Goal: Task Accomplishment & Management: Use online tool/utility

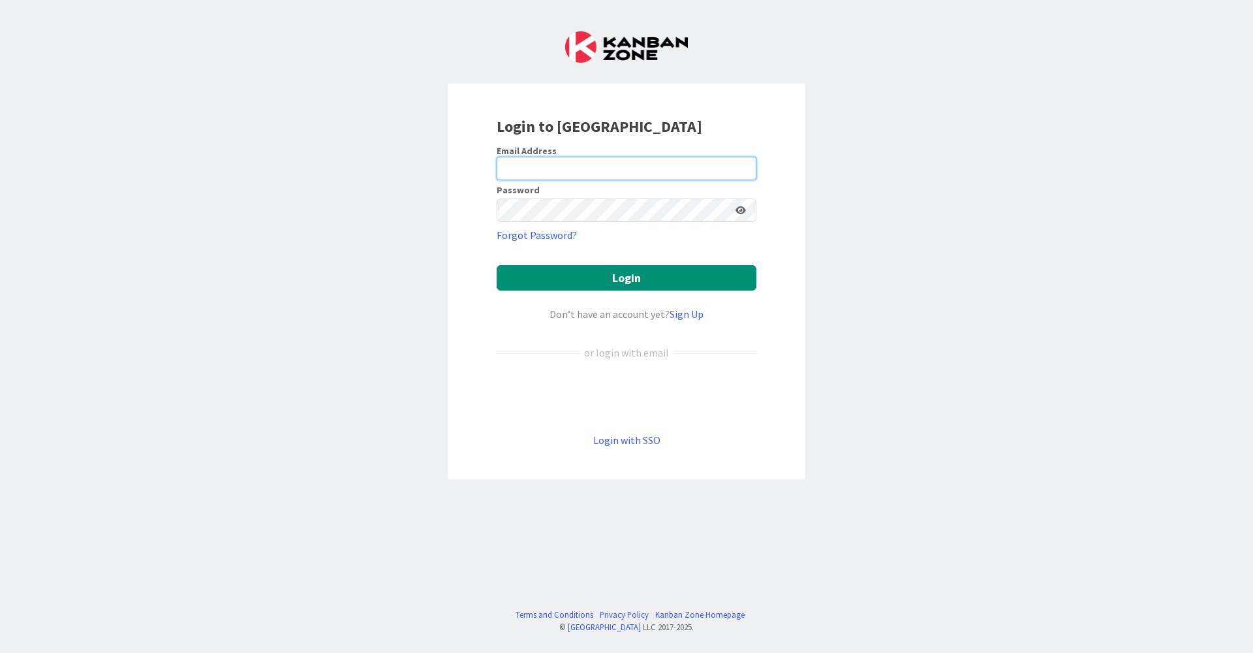
click at [736, 158] on input "email" at bounding box center [627, 168] width 260 height 23
type input "[EMAIL_ADDRESS][DOMAIN_NAME]"
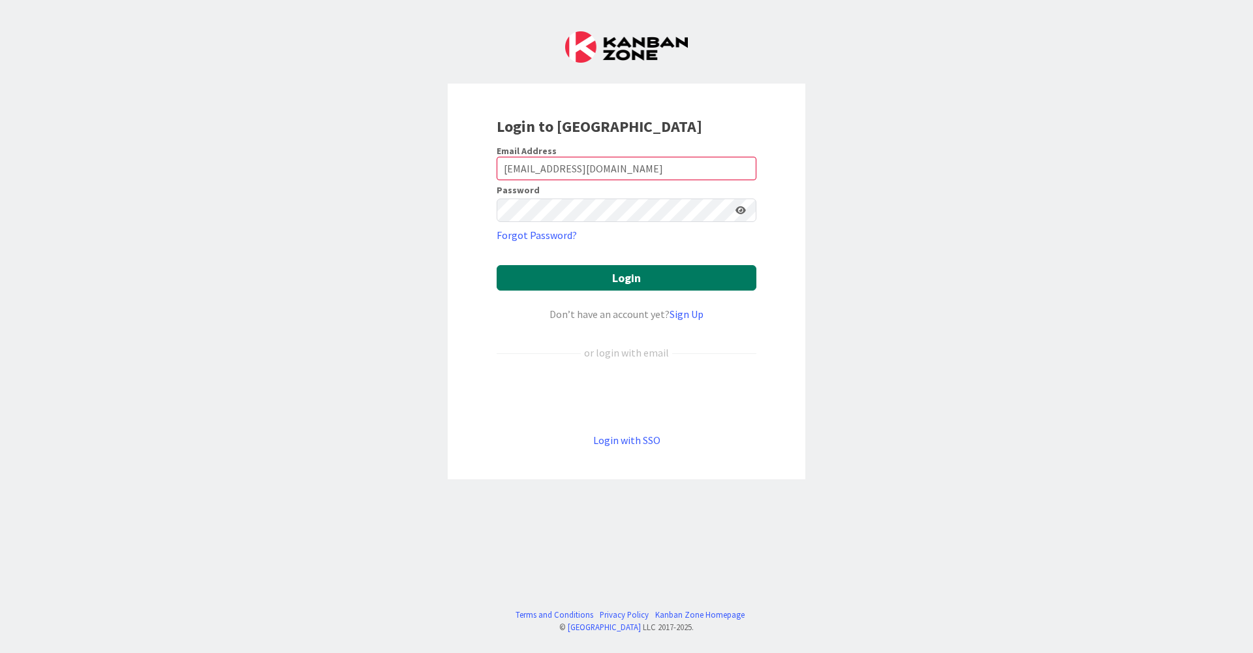
click at [519, 283] on button "Login" at bounding box center [627, 277] width 260 height 25
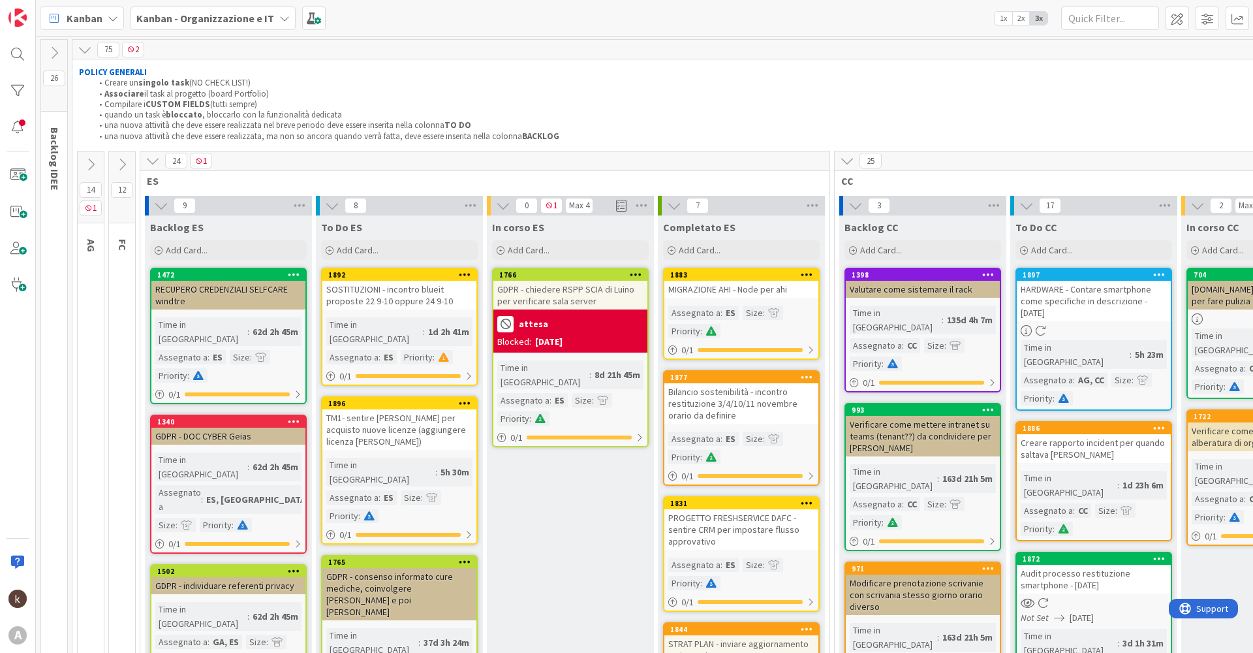
click at [155, 159] on icon at bounding box center [153, 160] width 14 height 14
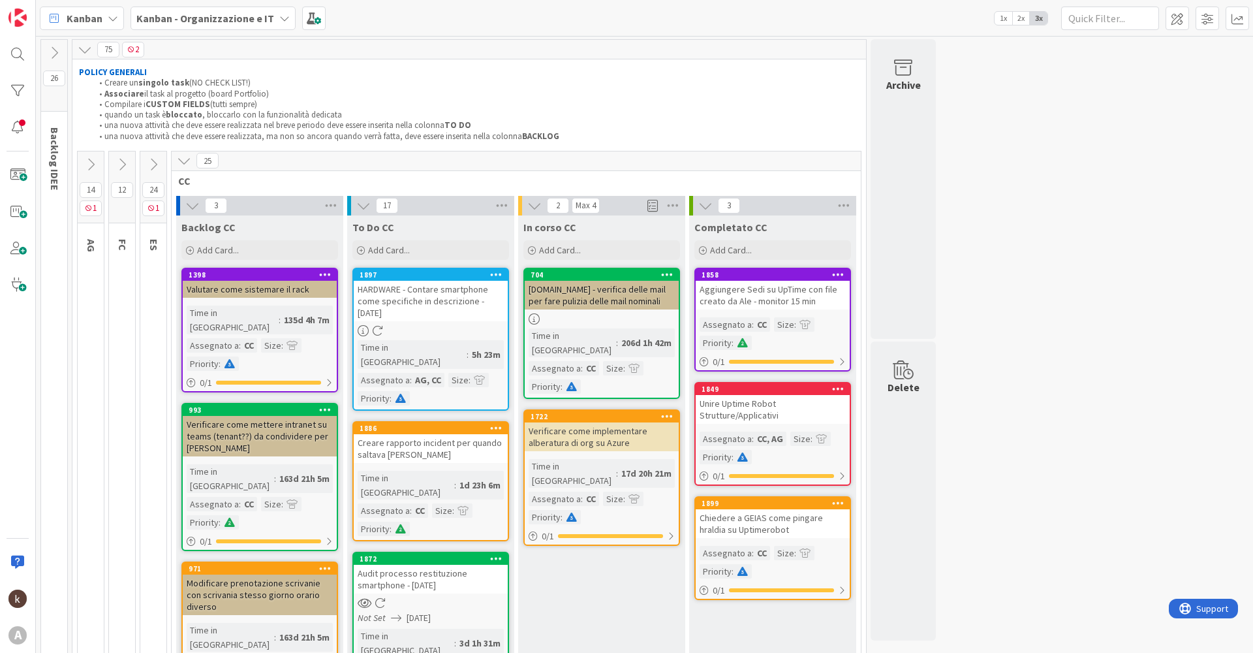
click at [89, 164] on icon at bounding box center [91, 164] width 14 height 14
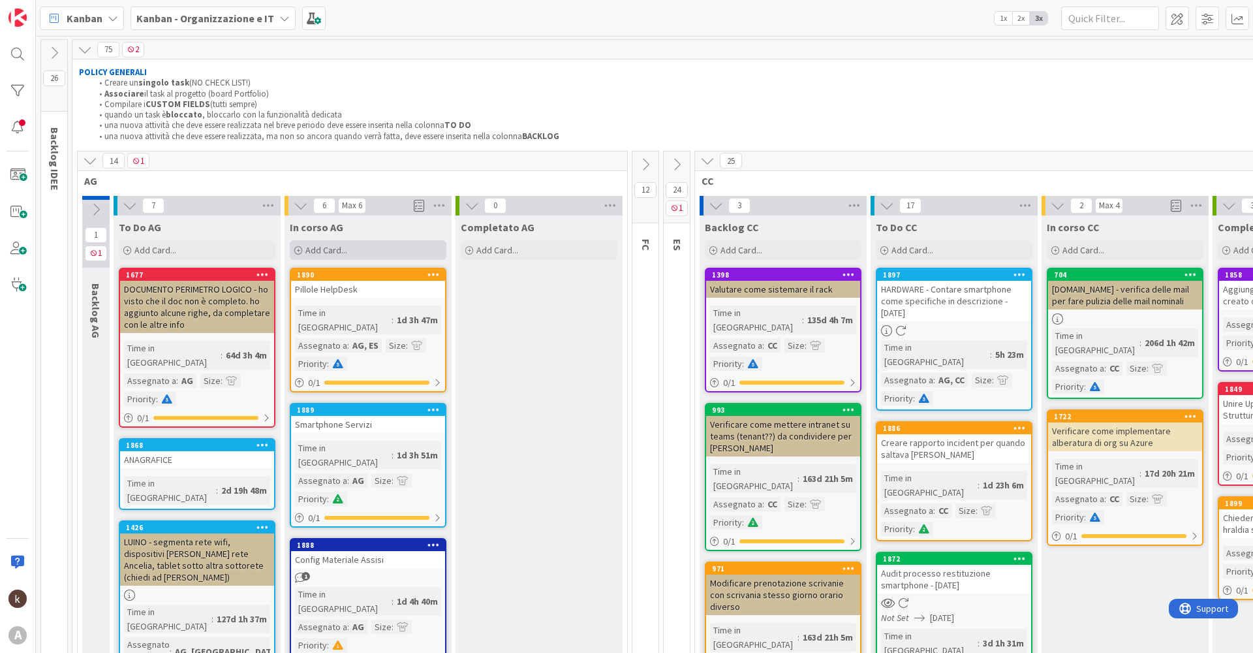
click at [337, 244] on span "Add Card..." at bounding box center [326, 250] width 42 height 12
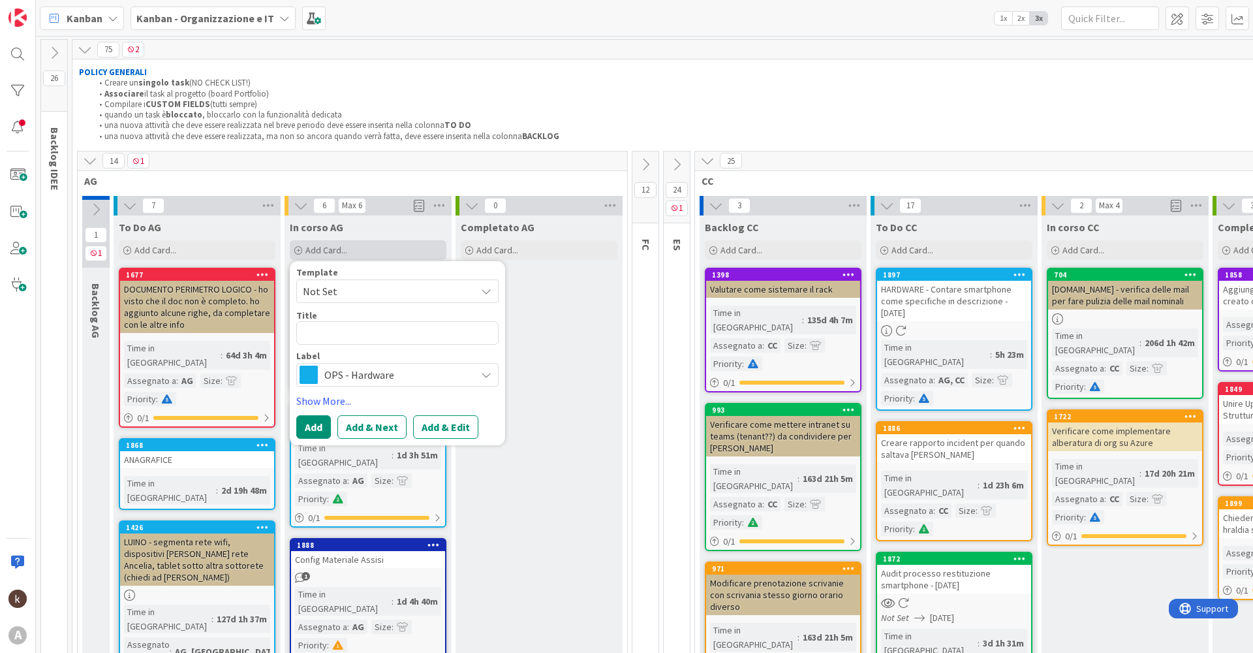
click at [337, 244] on span "Add Card..." at bounding box center [326, 250] width 42 height 12
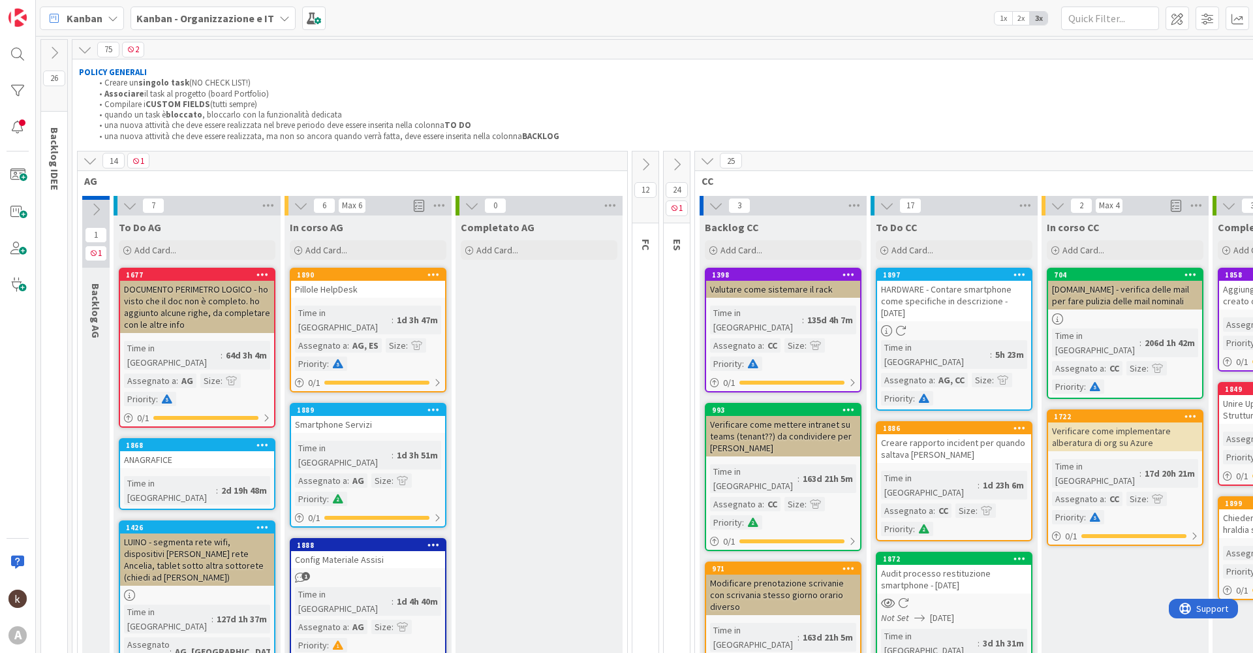
click at [343, 199] on div "Max 6" at bounding box center [352, 206] width 28 height 16
click at [347, 204] on div "Max 6" at bounding box center [352, 205] width 20 height 7
click at [149, 251] on span "Add Card..." at bounding box center [155, 250] width 42 height 12
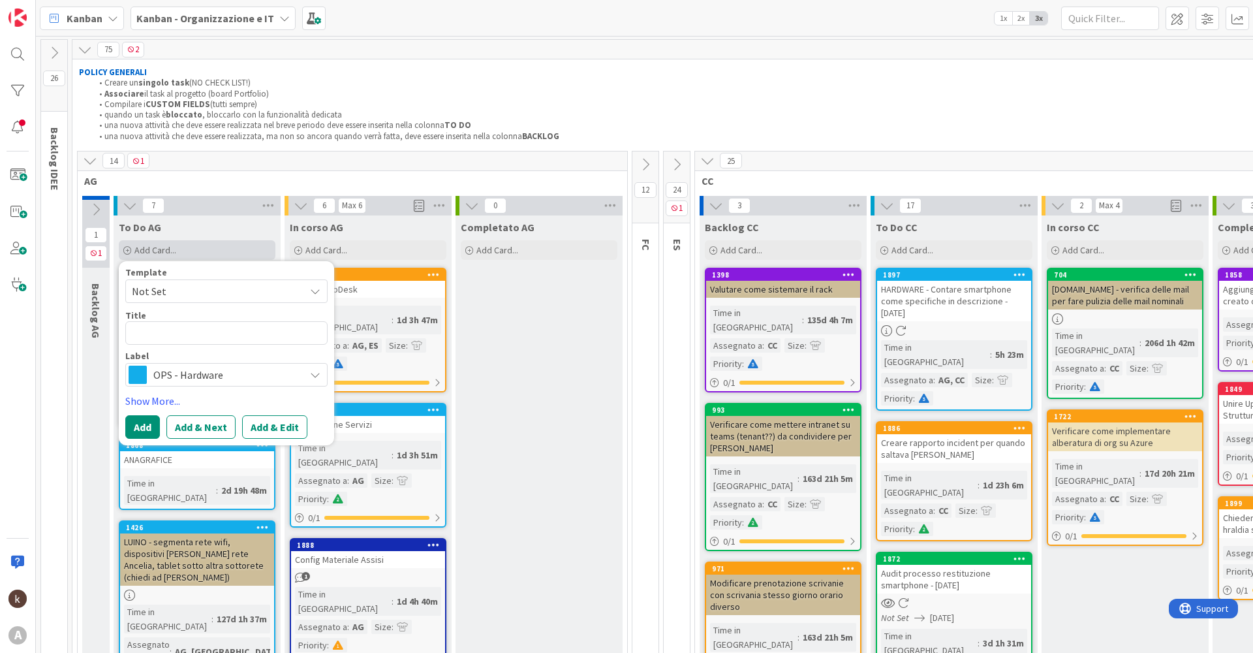
type textarea "x"
type textarea "e"
type textarea "x"
type textarea "es"
type textarea "x"
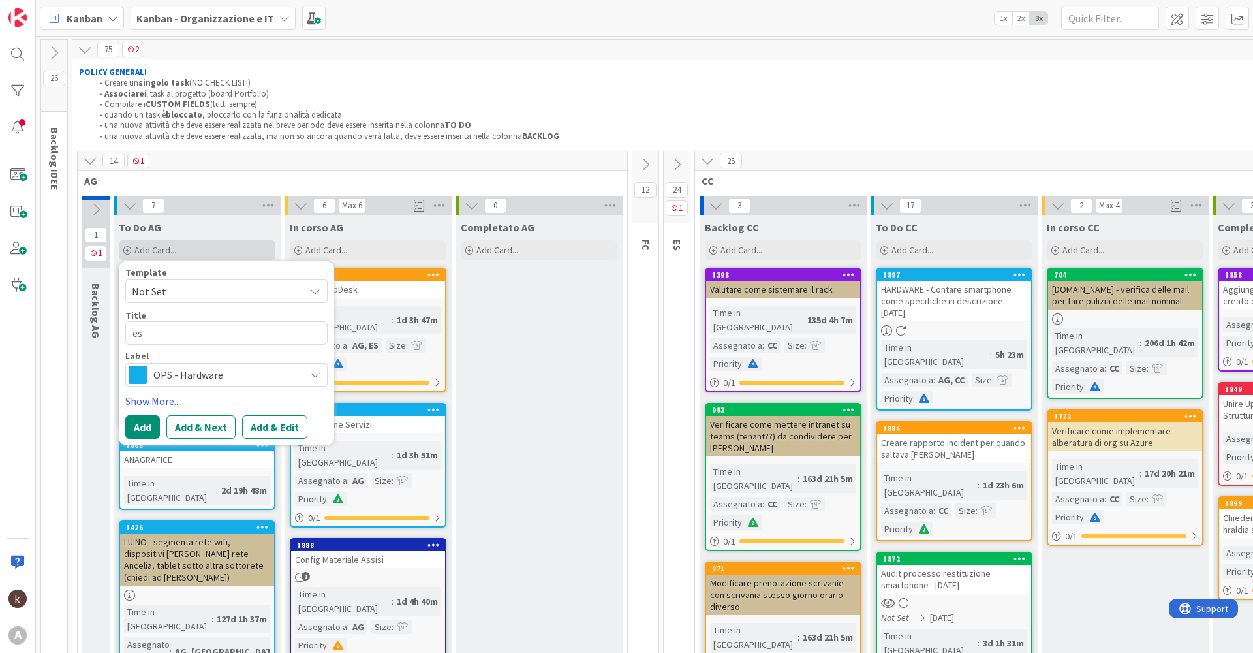
type textarea "est"
type textarea "x"
type textarea "esta"
type textarea "x"
type textarea "estar"
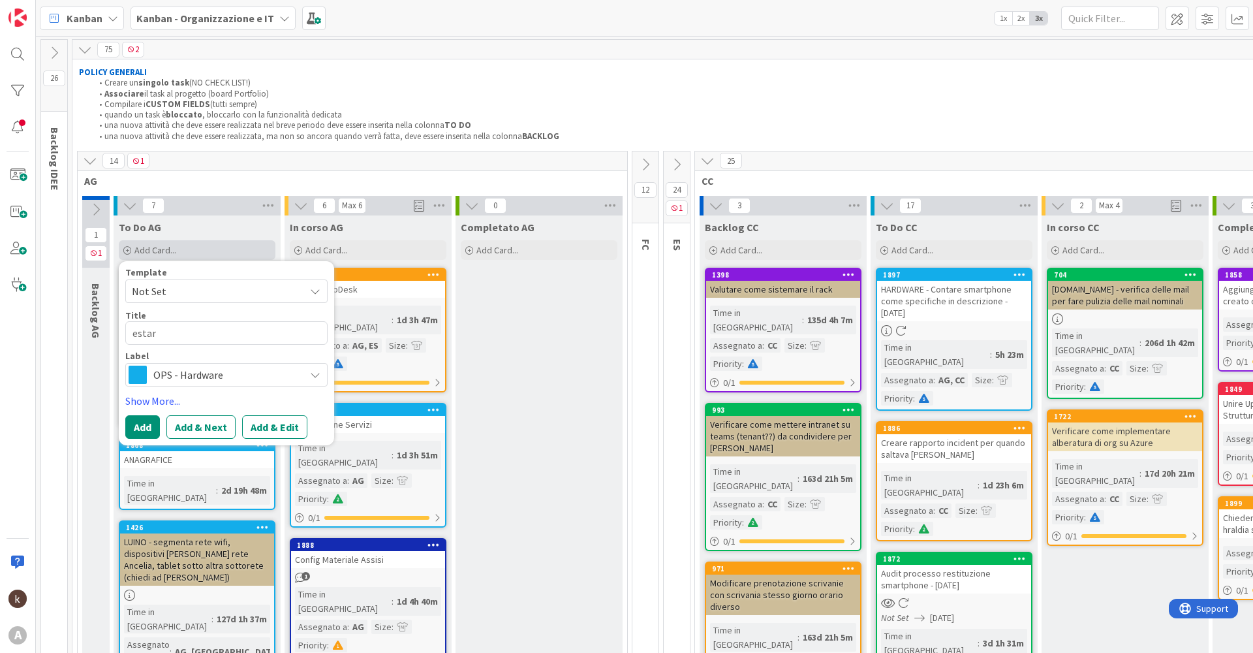
type textarea "x"
type textarea "estarr"
type textarea "x"
type textarea "estarre"
type textarea "x"
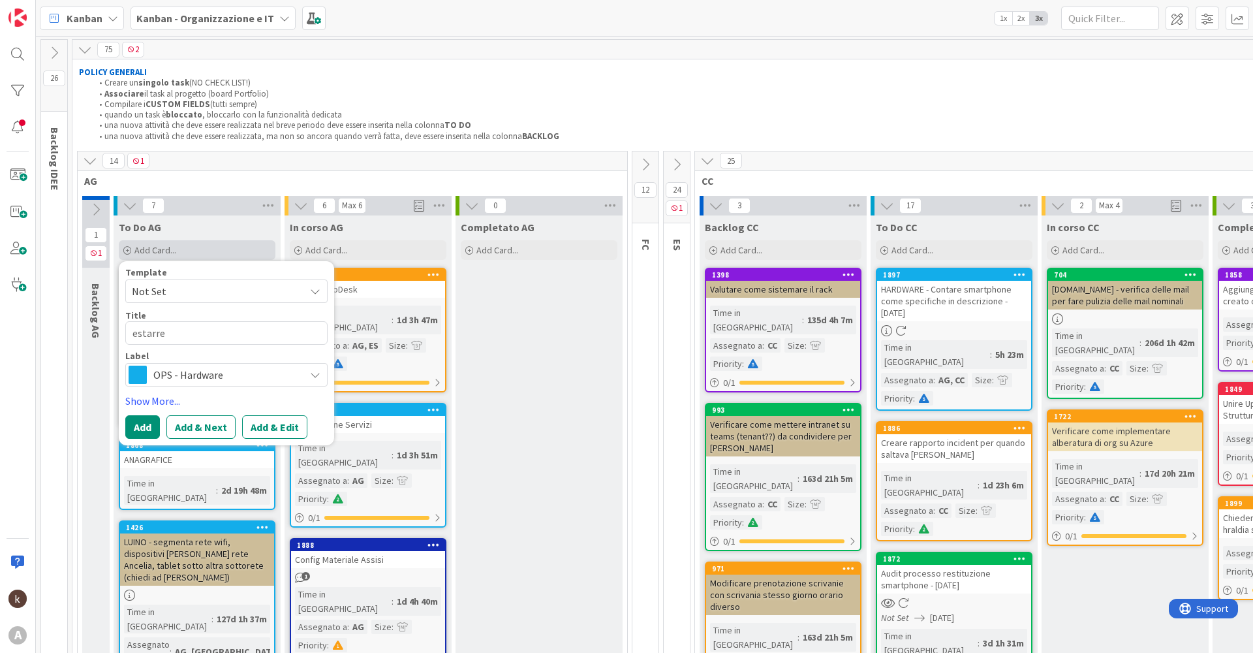
type textarea "estarre"
type textarea "x"
type textarea "estarre f"
type textarea "x"
type textarea "estarre fi"
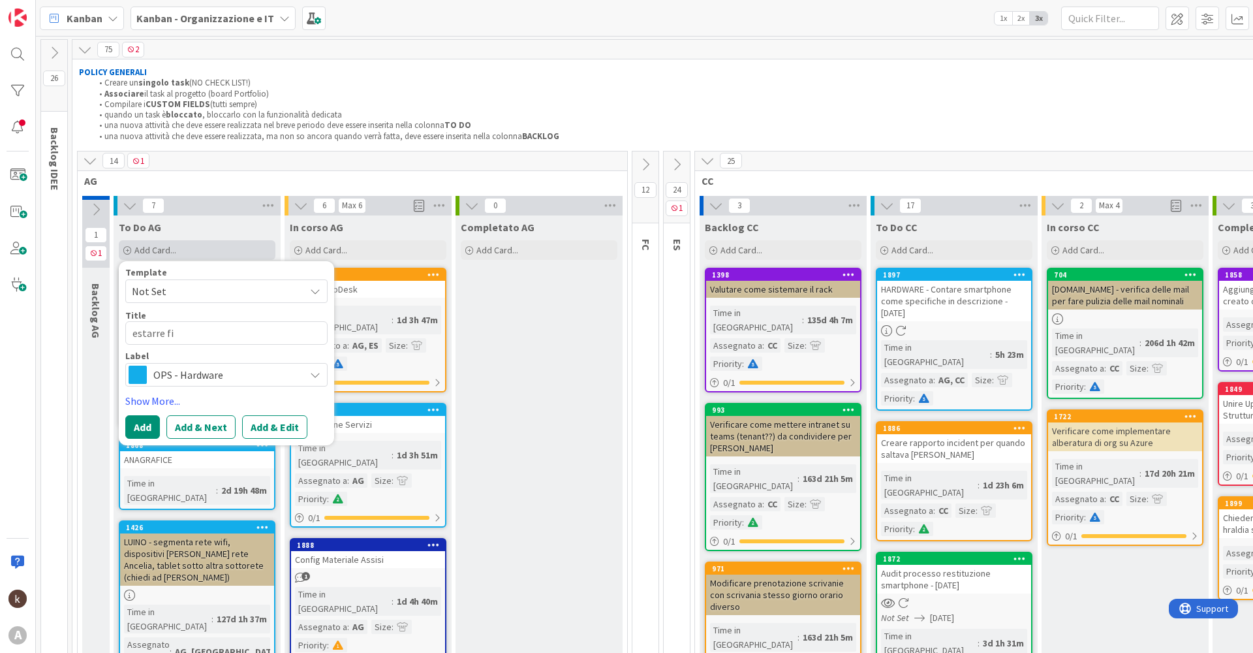
type textarea "x"
type textarea "estarre fil"
type textarea "x"
type textarea "estarre file"
type textarea "x"
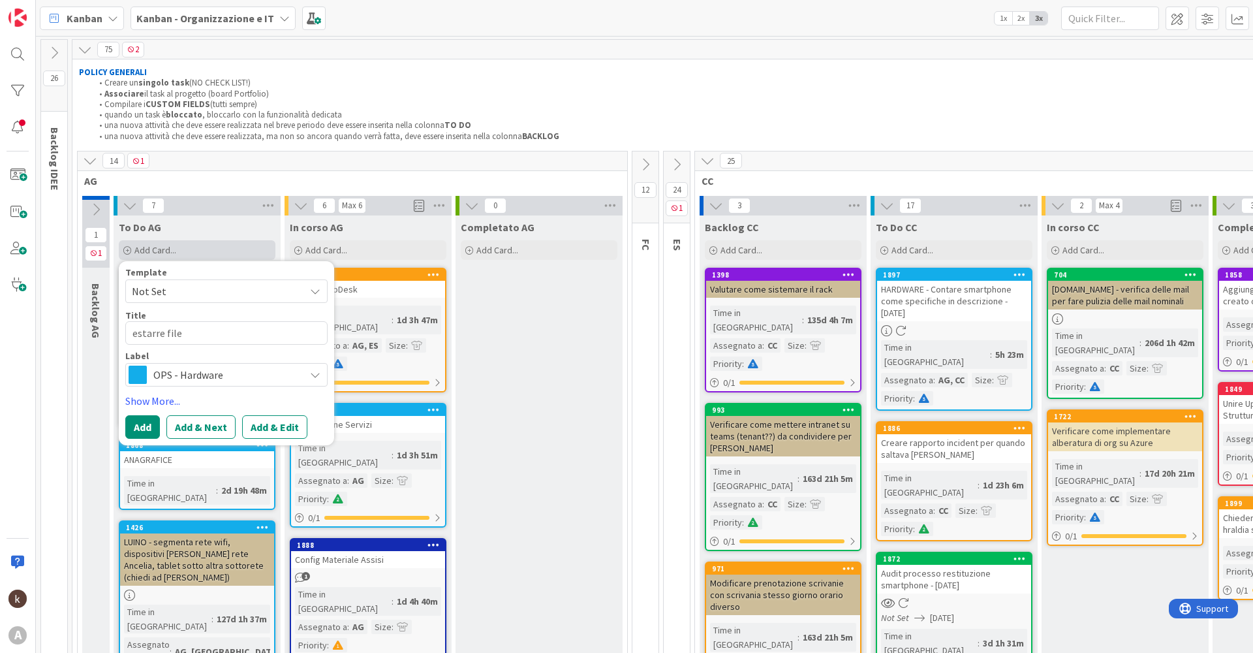
type textarea "estarre file"
type textarea "x"
type textarea "estarre file a"
type textarea "x"
type textarea "estarre file az"
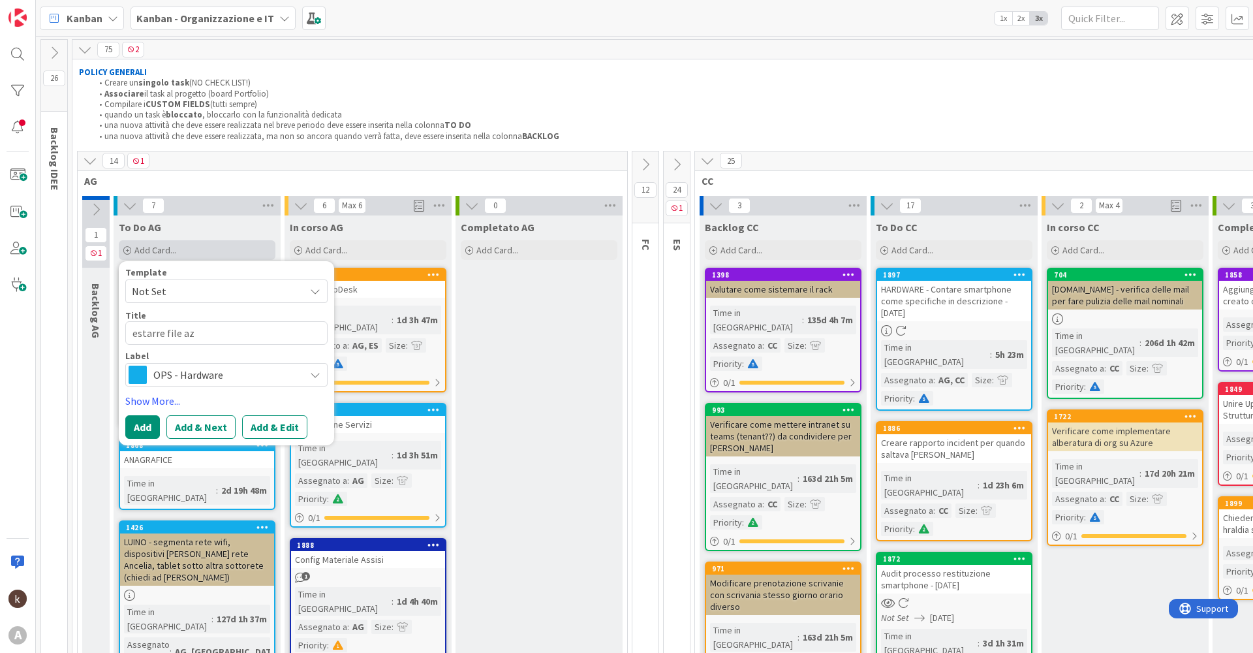
type textarea "x"
type textarea "estarre file azu"
type textarea "x"
type textarea "estarre file azur"
type textarea "x"
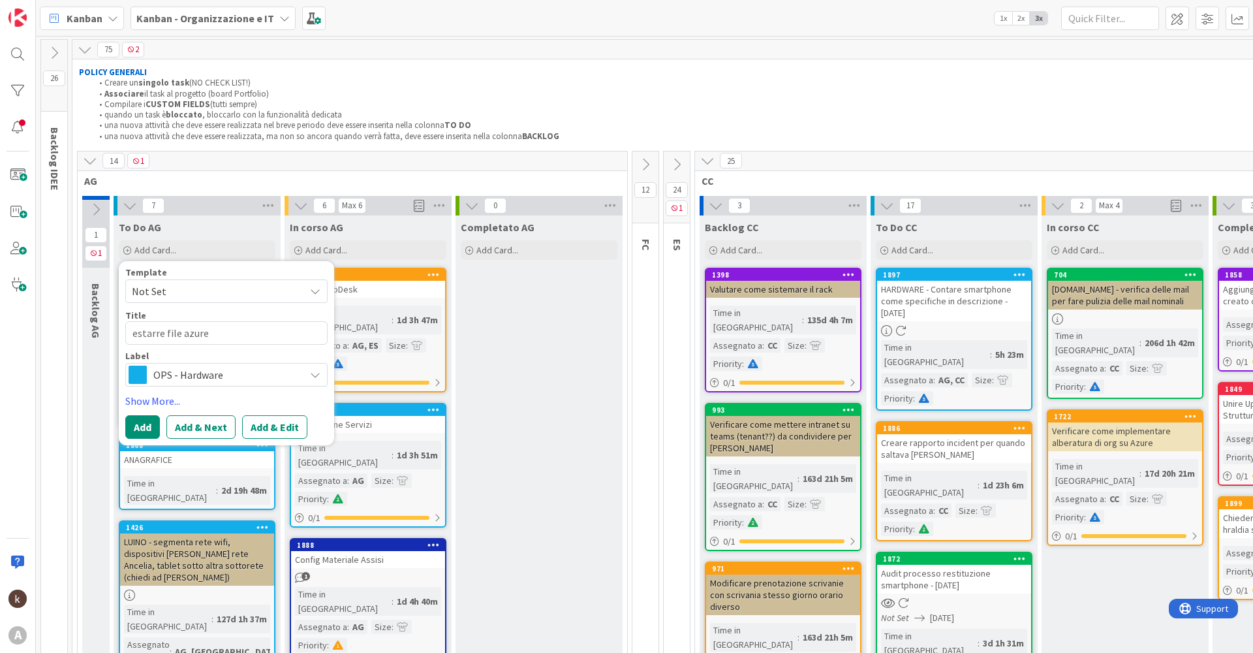
type textarea "estarre file azure"
click at [236, 371] on span "OPS - Hardware" at bounding box center [225, 374] width 145 height 18
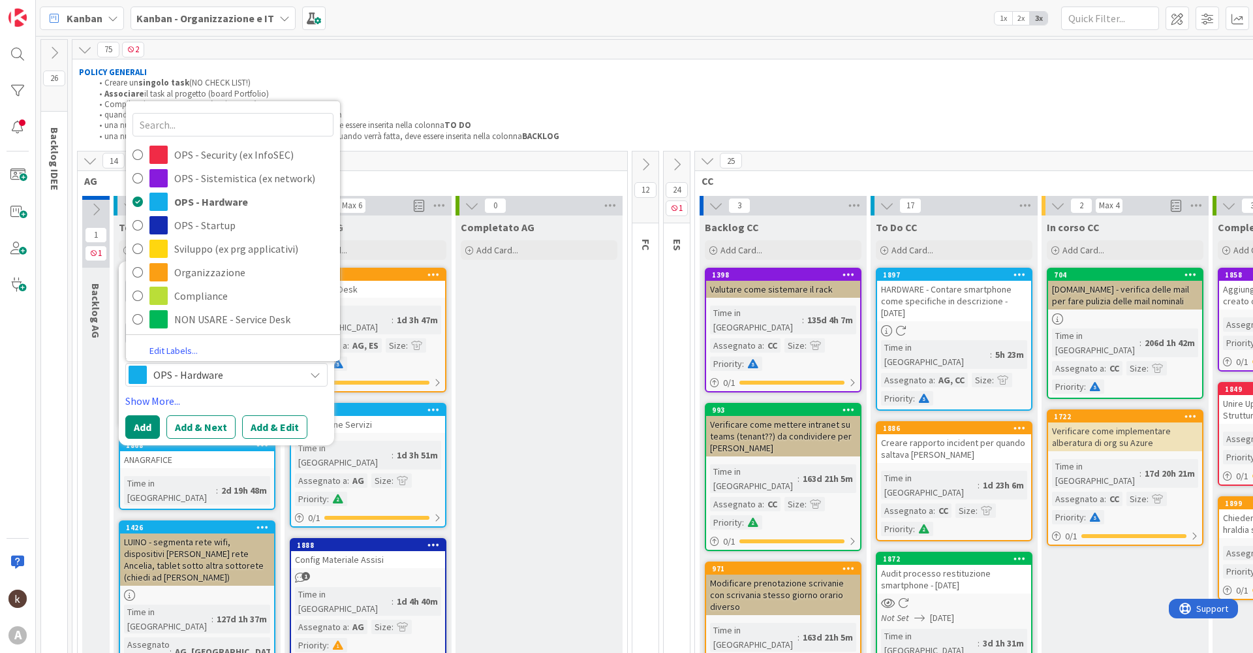
click at [236, 371] on span "OPS - Hardware" at bounding box center [225, 374] width 145 height 18
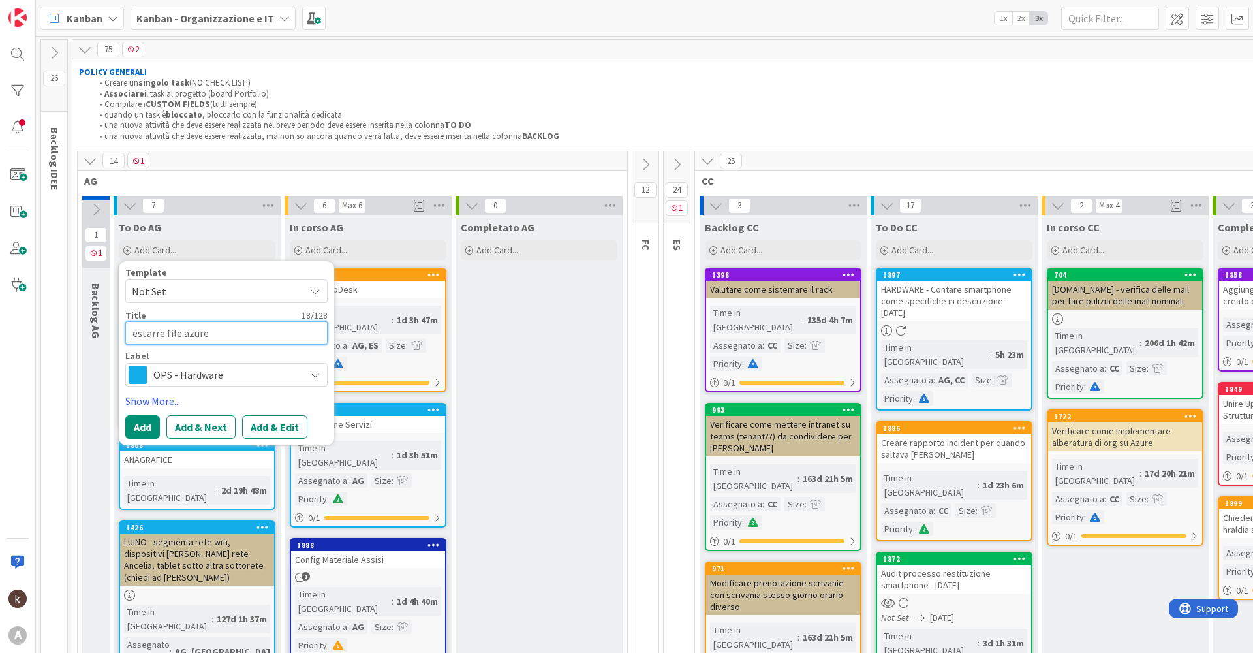
click at [243, 339] on textarea "estarre file azure" at bounding box center [226, 332] width 202 height 23
type textarea "x"
type textarea "estarre file azure"
type textarea "x"
type textarea "estarre file azure p"
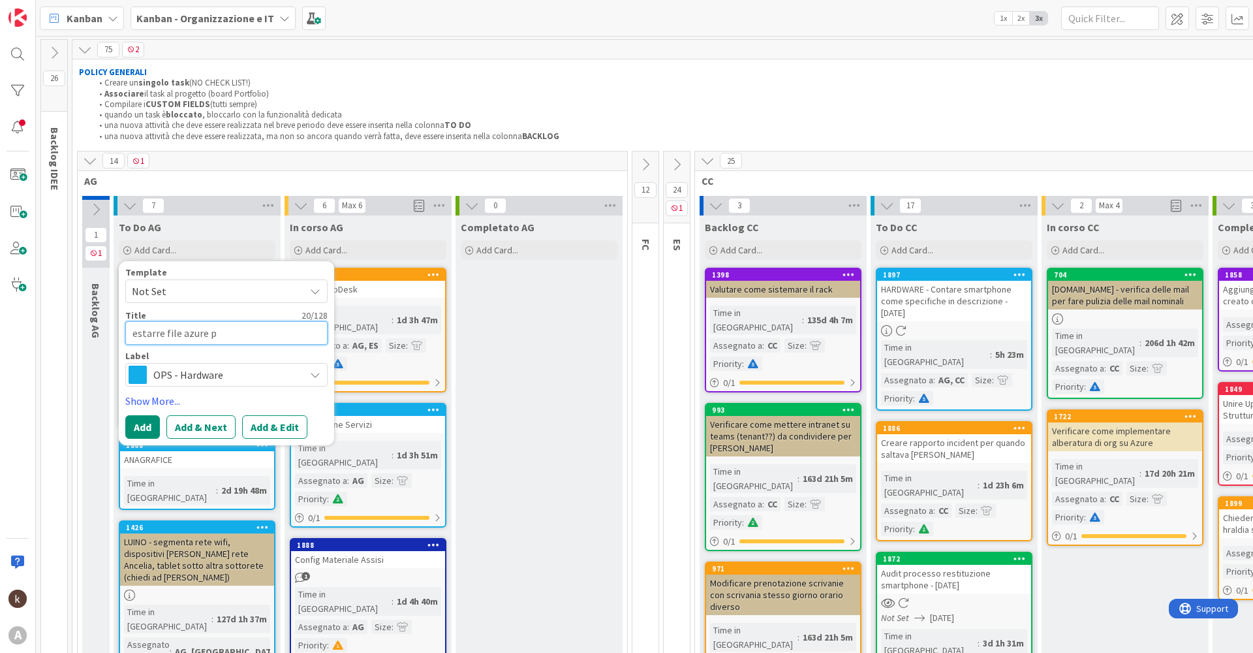
type textarea "x"
type textarea "estarre file azure pe"
type textarea "x"
type textarea "estarre file azure per"
type textarea "x"
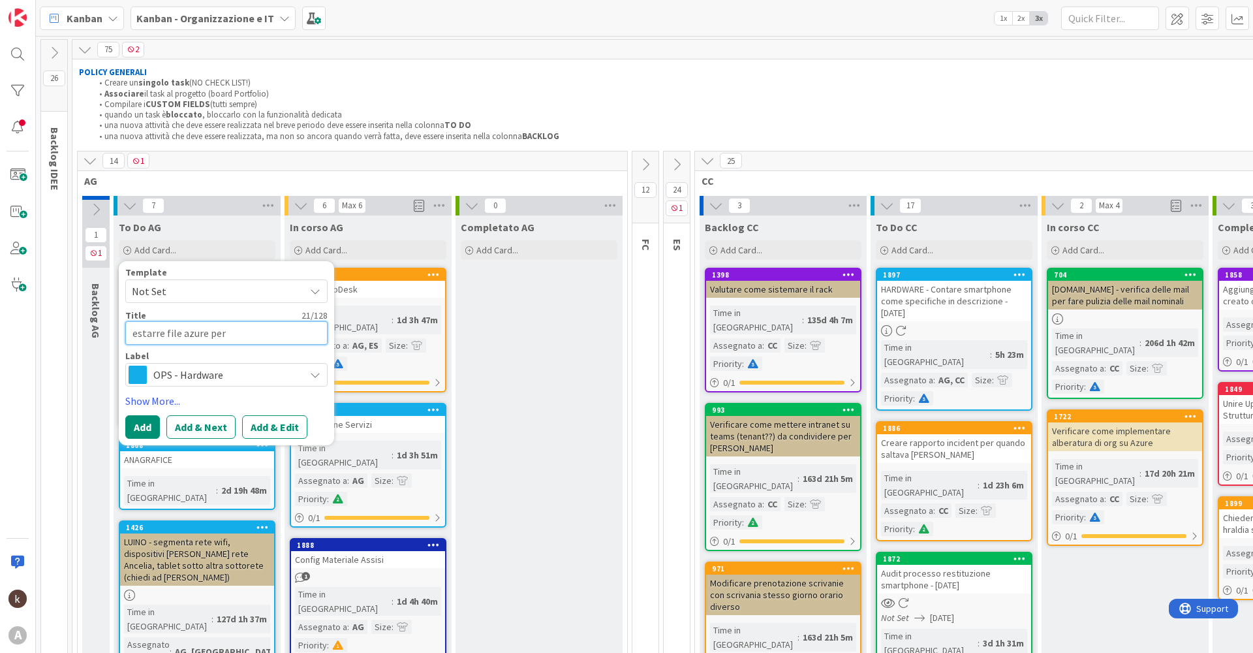
type textarea "estarre file azure per"
type textarea "x"
type textarea "estarre file azure per a"
type textarea "x"
type textarea "estarre file azure per an"
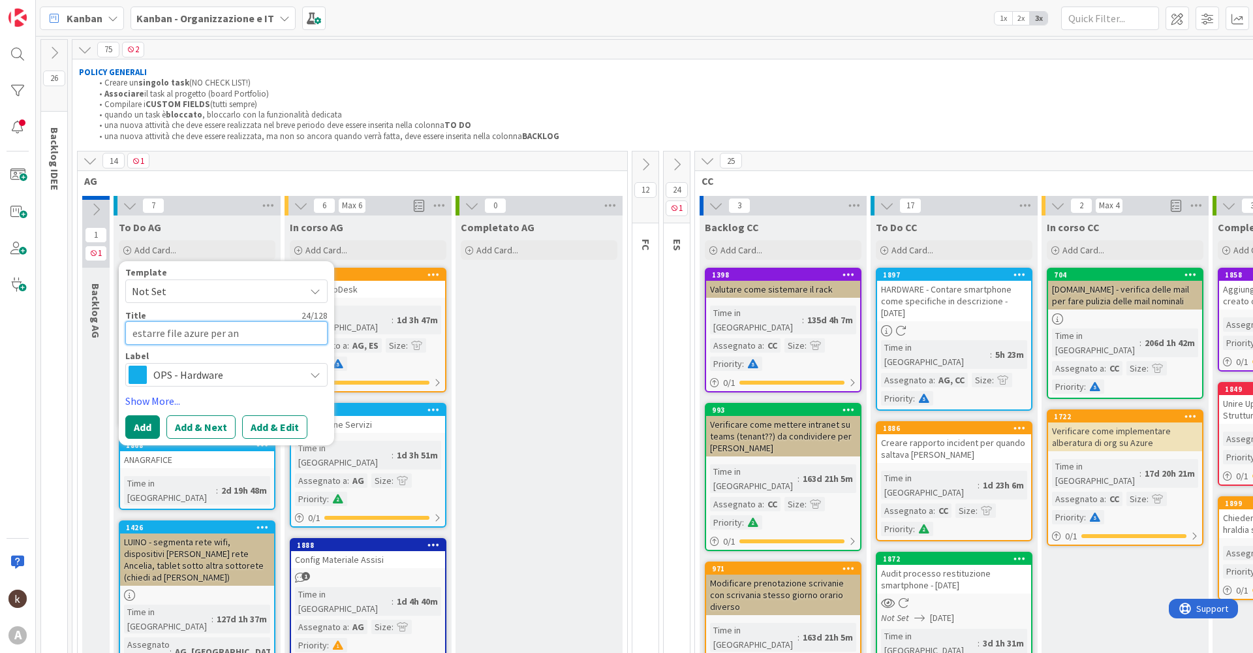
type textarea "x"
type textarea "estarre file azure per [PERSON_NAME]"
type textarea "x"
type textarea "estarre file azure per anag"
type textarea "x"
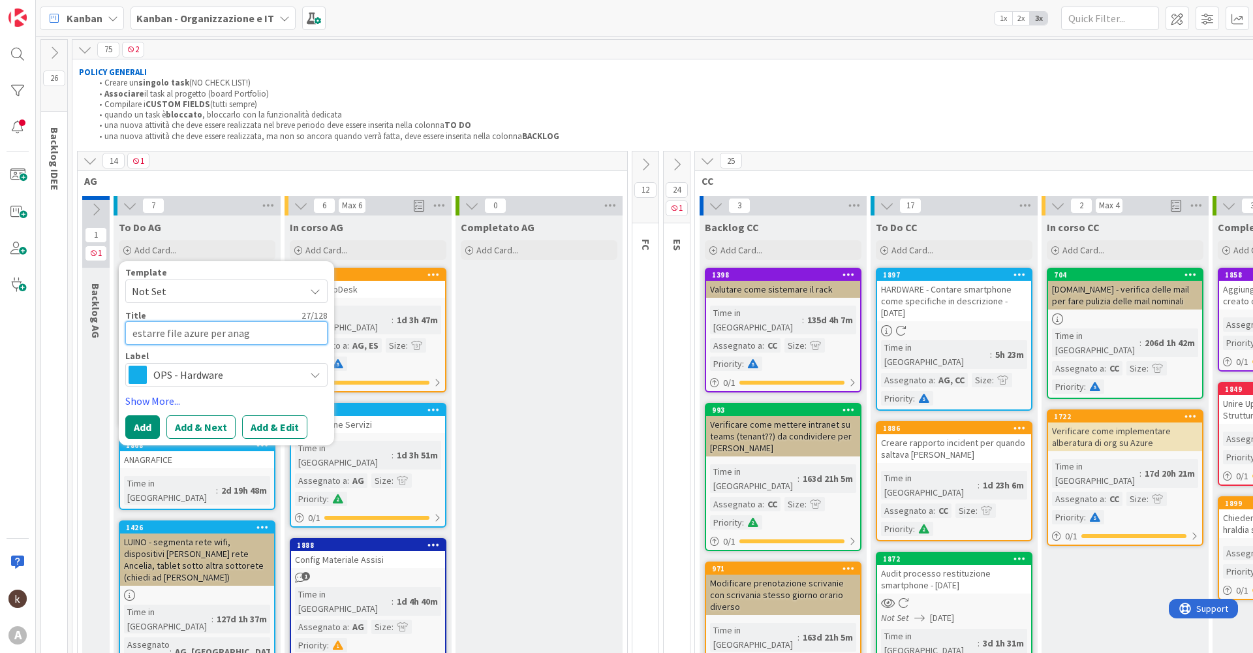
type textarea "estarre file azure per anagr"
type textarea "x"
type textarea "estarre file azure per anagrw"
type textarea "x"
type textarea "estarre file azure per anagrwf"
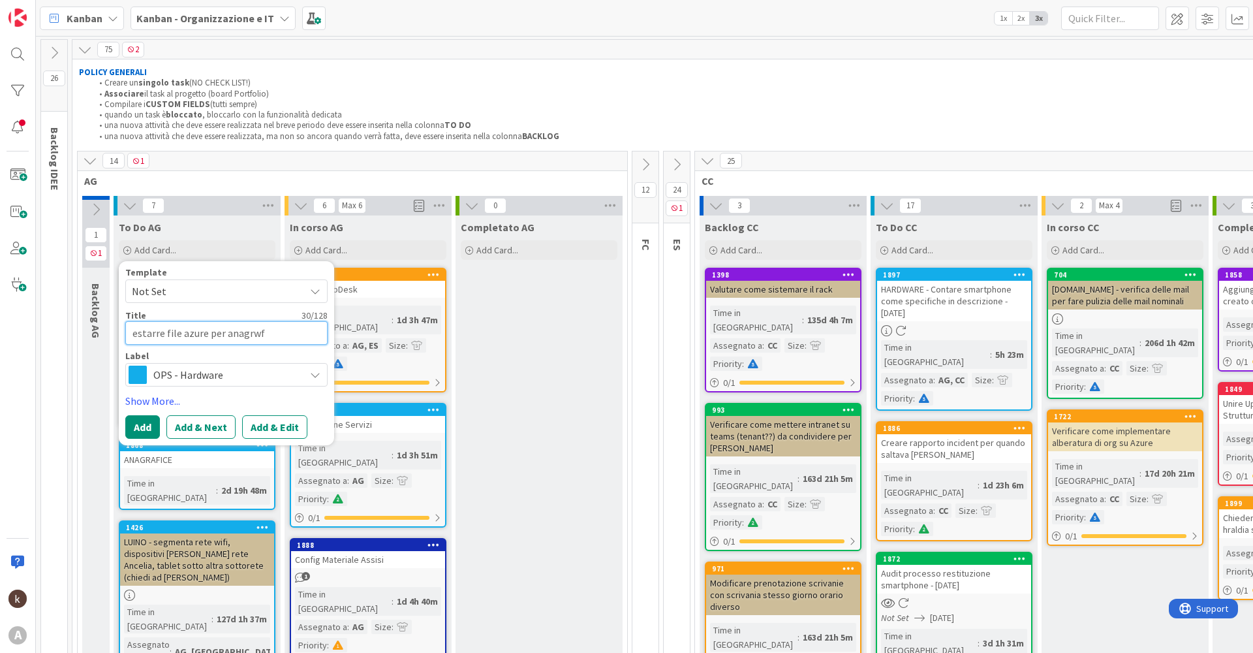
type textarea "x"
type textarea "estarre file azure per anagrw"
type textarea "x"
type textarea "estarre file azure per anagr"
type textarea "x"
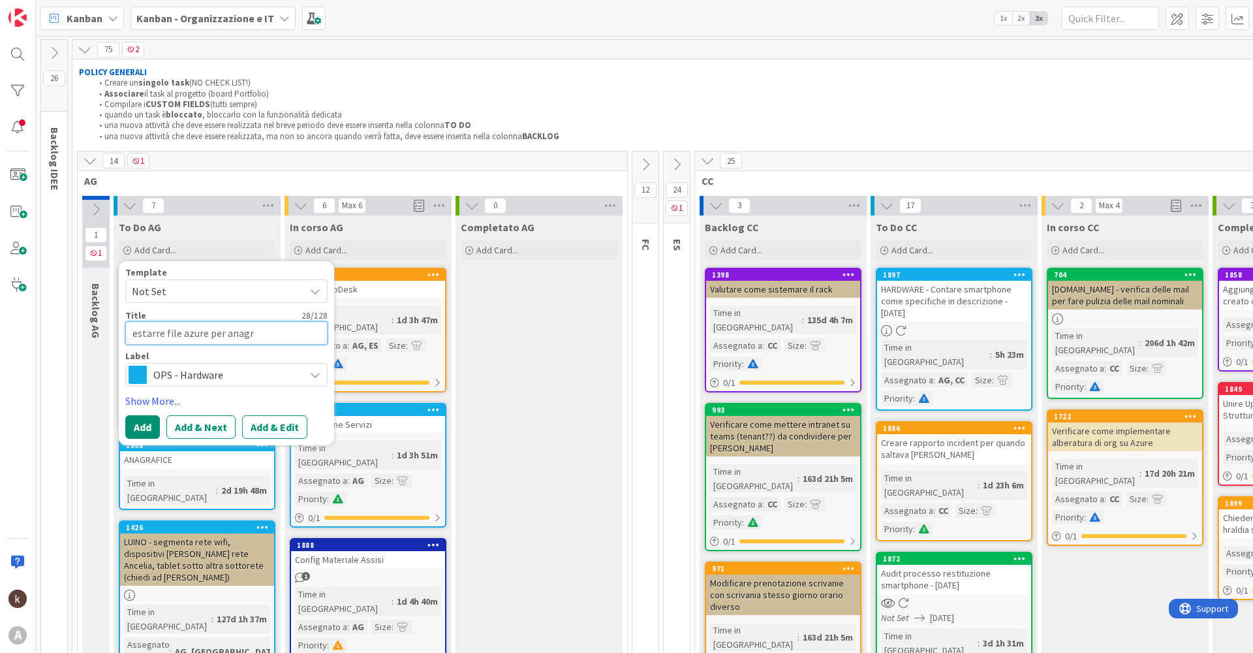
type textarea "estarre file azure per anag"
type textarea "x"
type textarea "estarre file azure per anagr"
type textarea "x"
type textarea "estarre file azure per anagra"
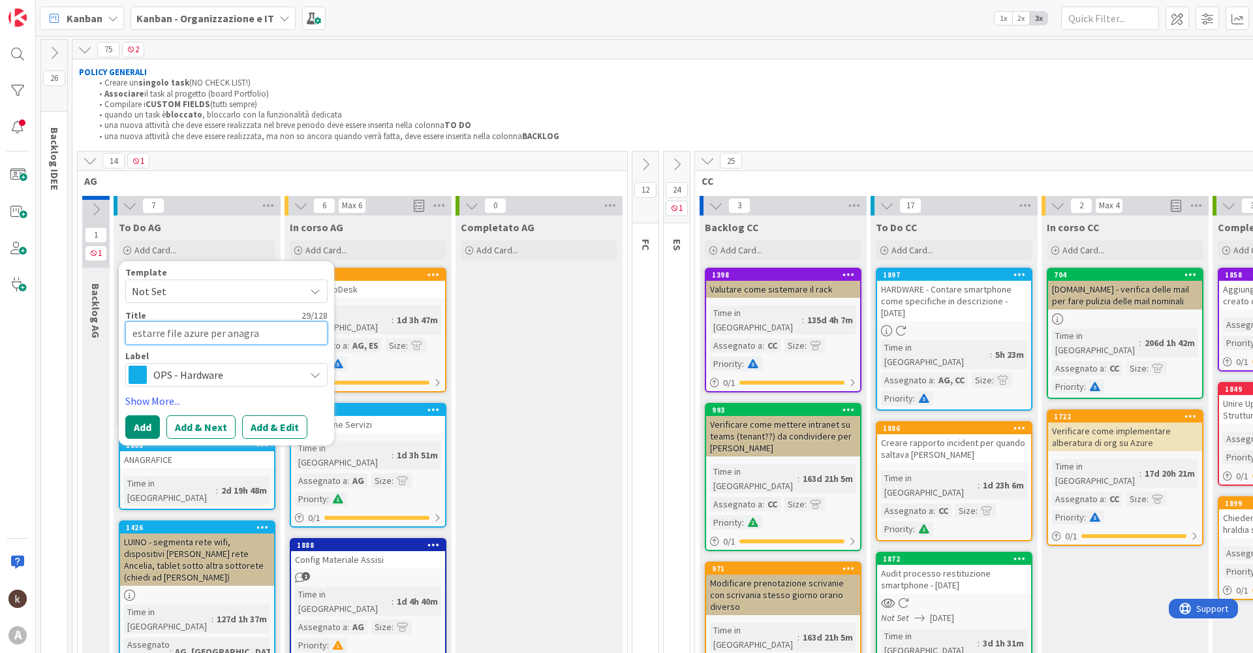
type textarea "x"
type textarea "estarre file azure per anagraf"
type textarea "x"
type textarea "estarre file azure per anagrafi"
type textarea "x"
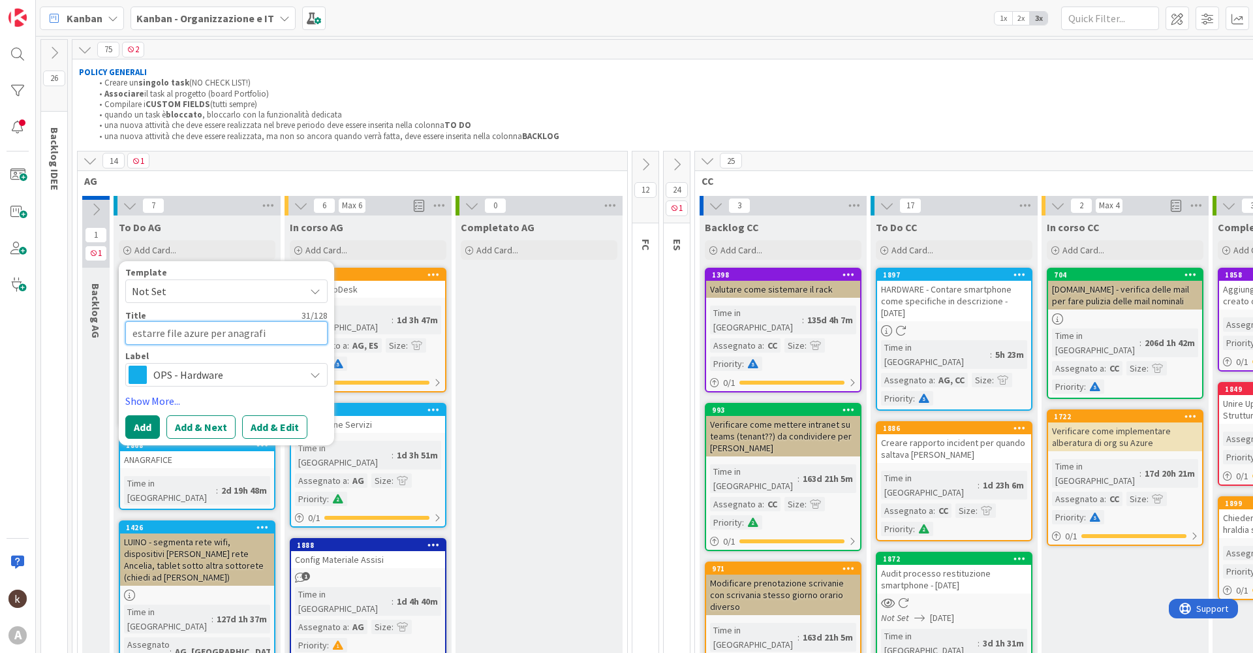
type textarea "estarre file azure per anagrafic"
type textarea "x"
type textarea "estarre file azure per anagrafica"
type textarea "x"
type textarea "estarre file azure per anagrafica"
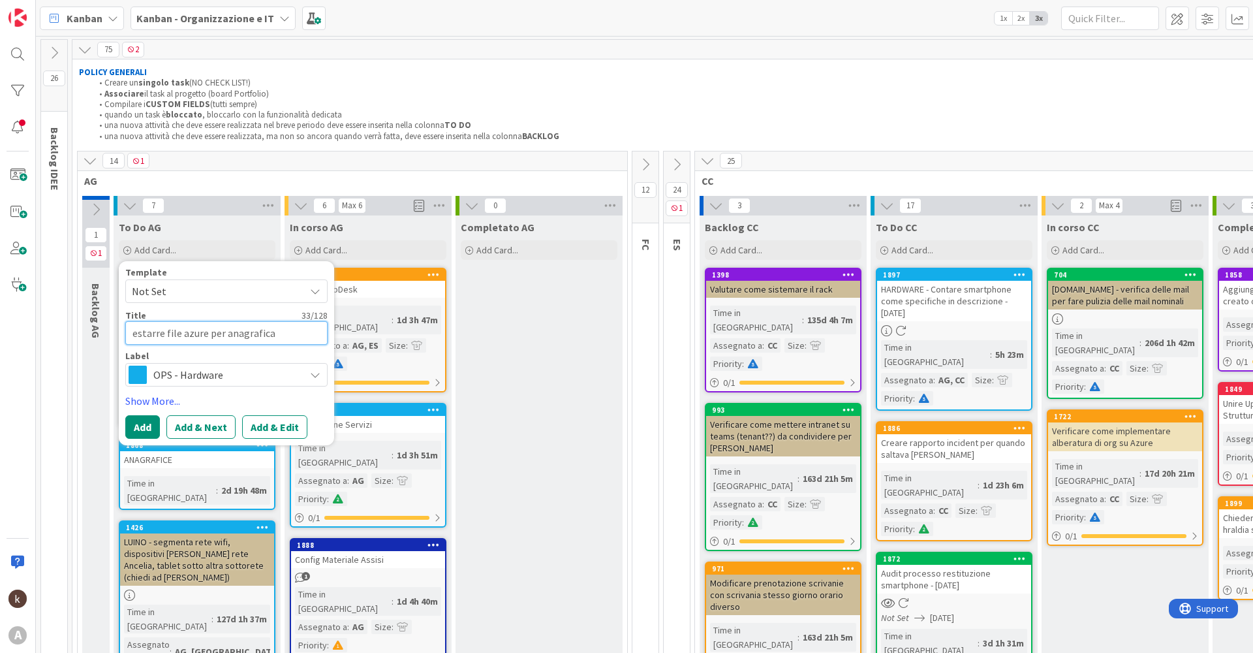
type textarea "x"
type textarea "estarre file azure per anagrafica n"
type textarea "x"
type textarea "estarre file azure per anagrafica nu"
type textarea "x"
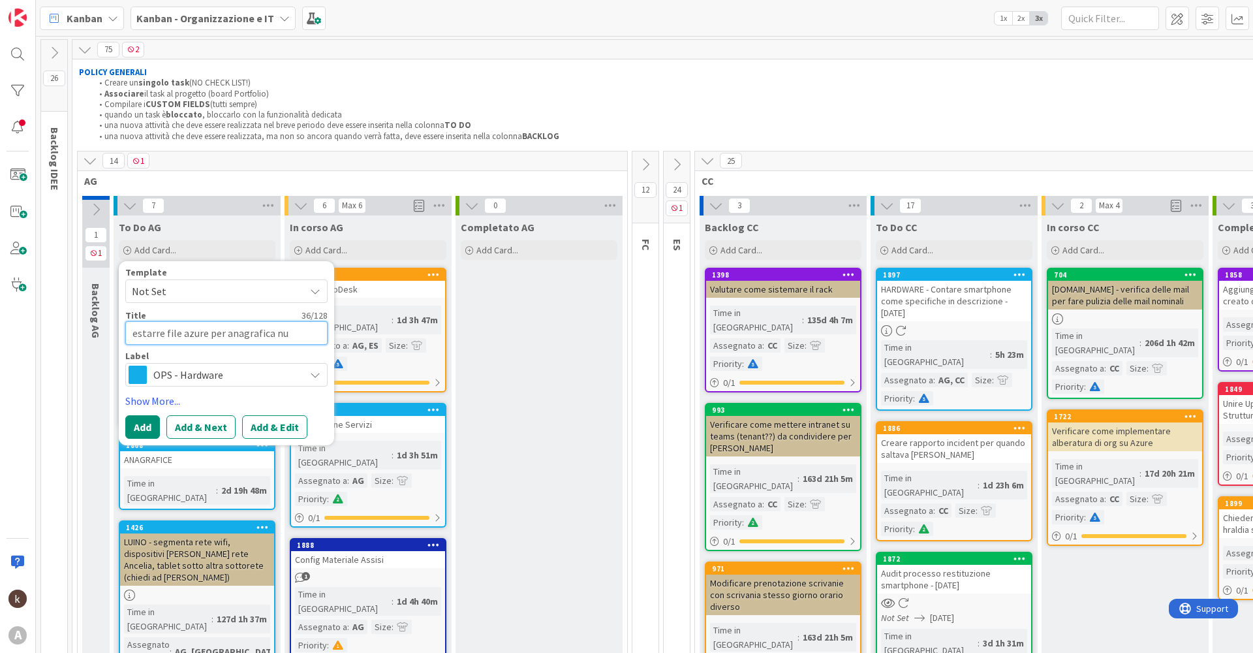
type textarea "estarre file azure per anagrafica nuo"
type textarea "x"
type textarea "estarre file azure per anagrafica nuoa"
click at [262, 424] on button "Add & Edit" at bounding box center [274, 426] width 65 height 23
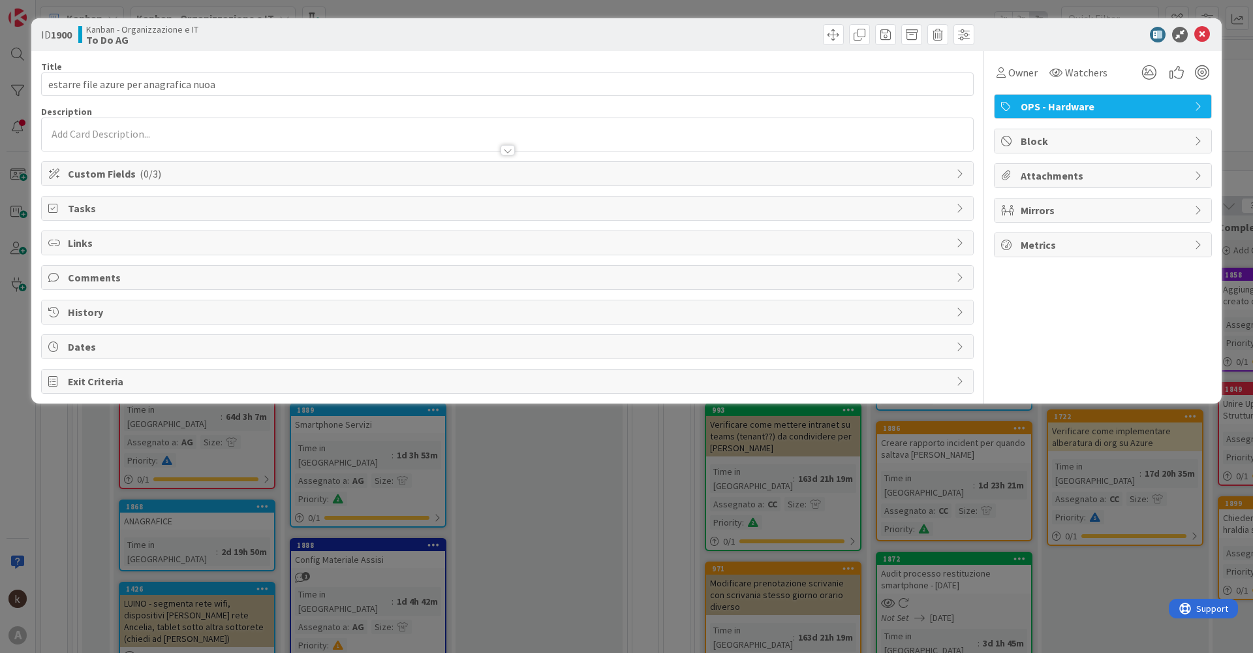
click at [155, 178] on span "( 0/3 )" at bounding box center [151, 173] width 22 height 13
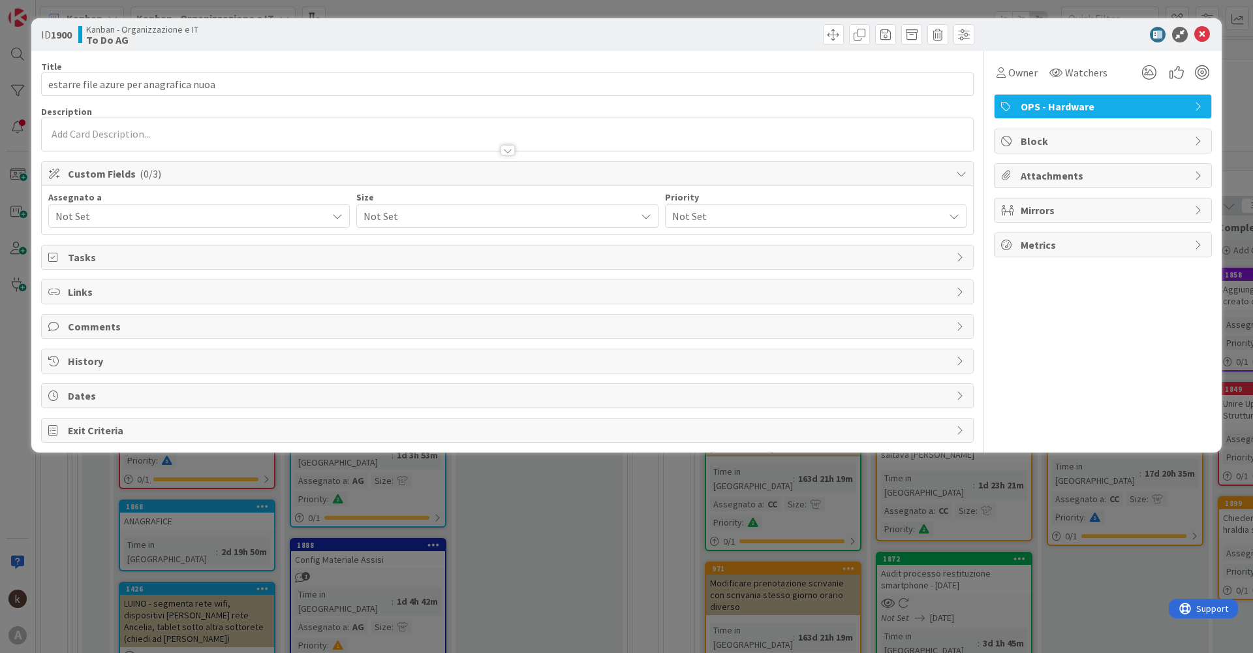
click at [144, 219] on span "Not Set" at bounding box center [190, 216] width 271 height 16
click at [399, 217] on span "Not Set" at bounding box center [496, 216] width 265 height 18
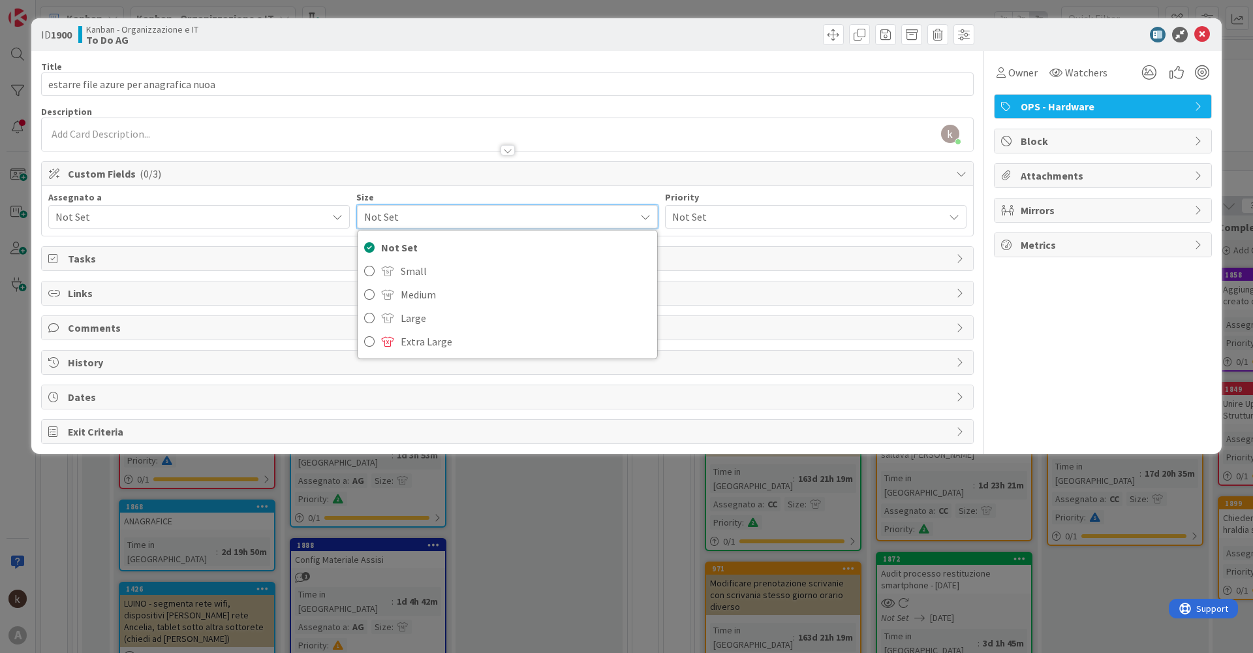
click at [139, 222] on span "Not Set" at bounding box center [190, 217] width 271 height 16
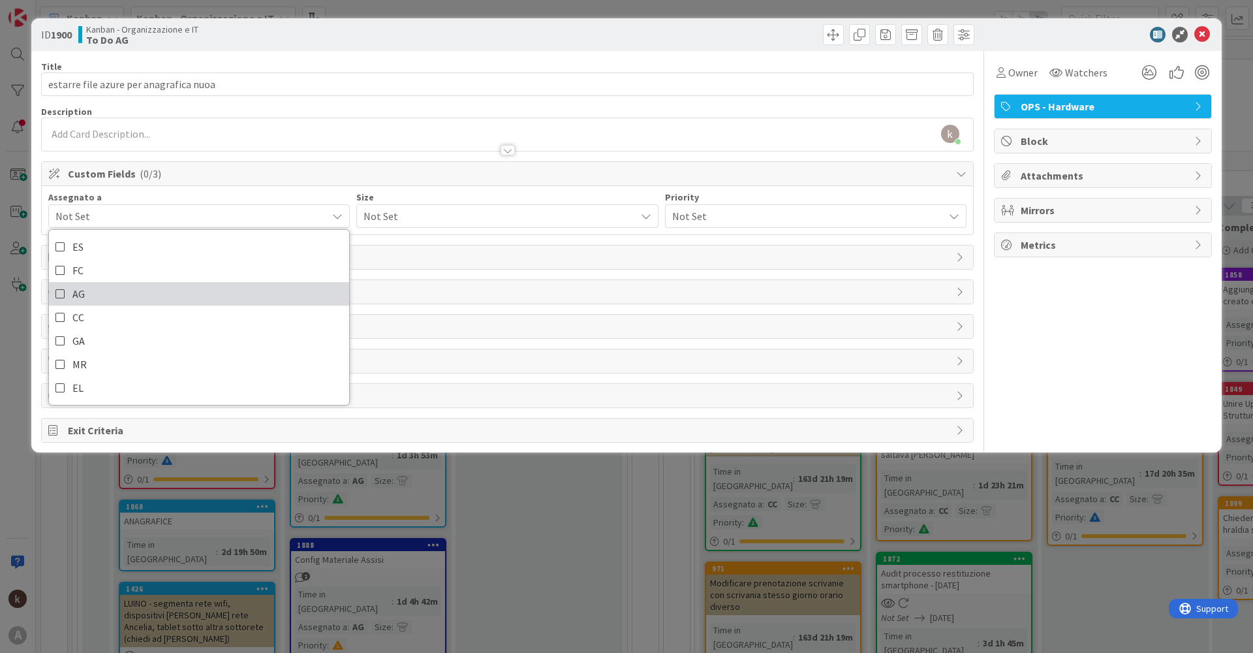
click at [65, 291] on icon at bounding box center [60, 294] width 10 height 20
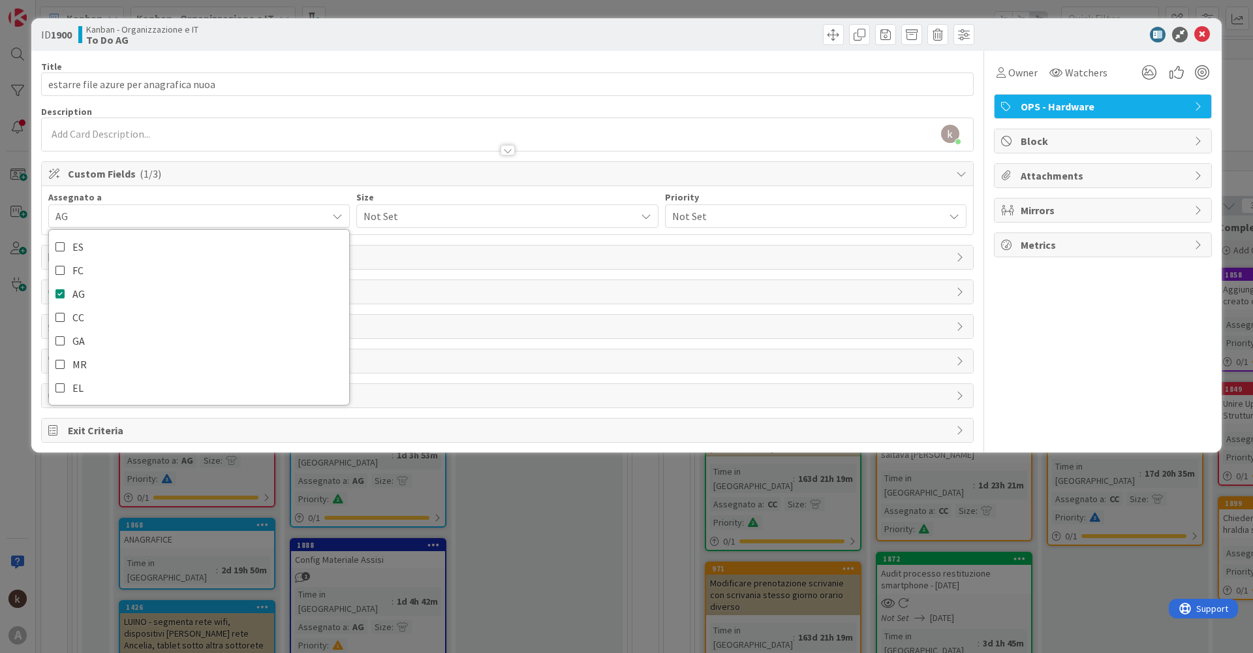
click at [418, 212] on span "Not Set" at bounding box center [496, 216] width 265 height 18
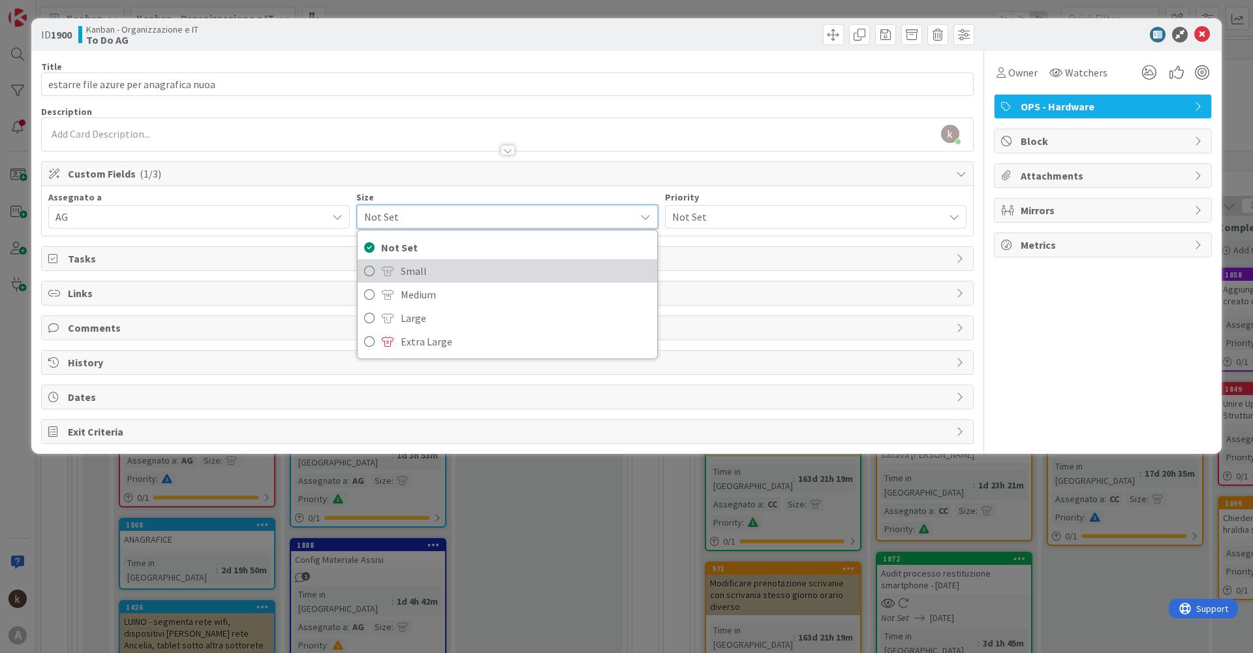
click at [402, 275] on span "Small" at bounding box center [525, 271] width 249 height 20
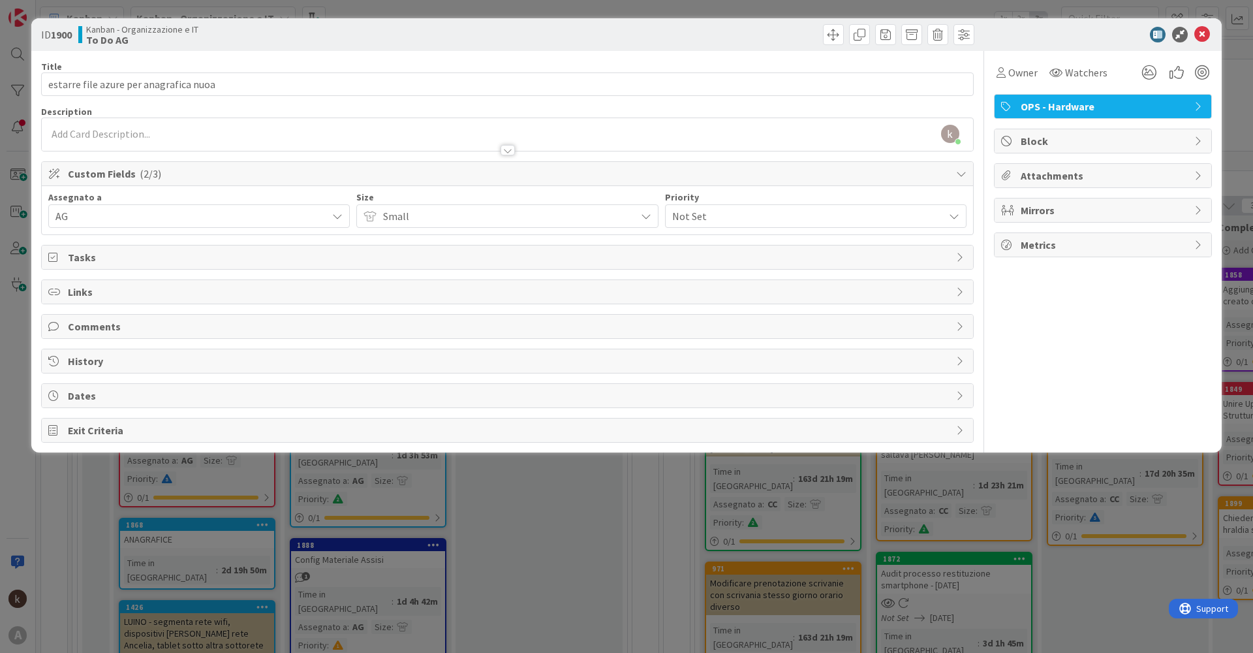
click at [740, 219] on span "Not Set" at bounding box center [804, 216] width 265 height 18
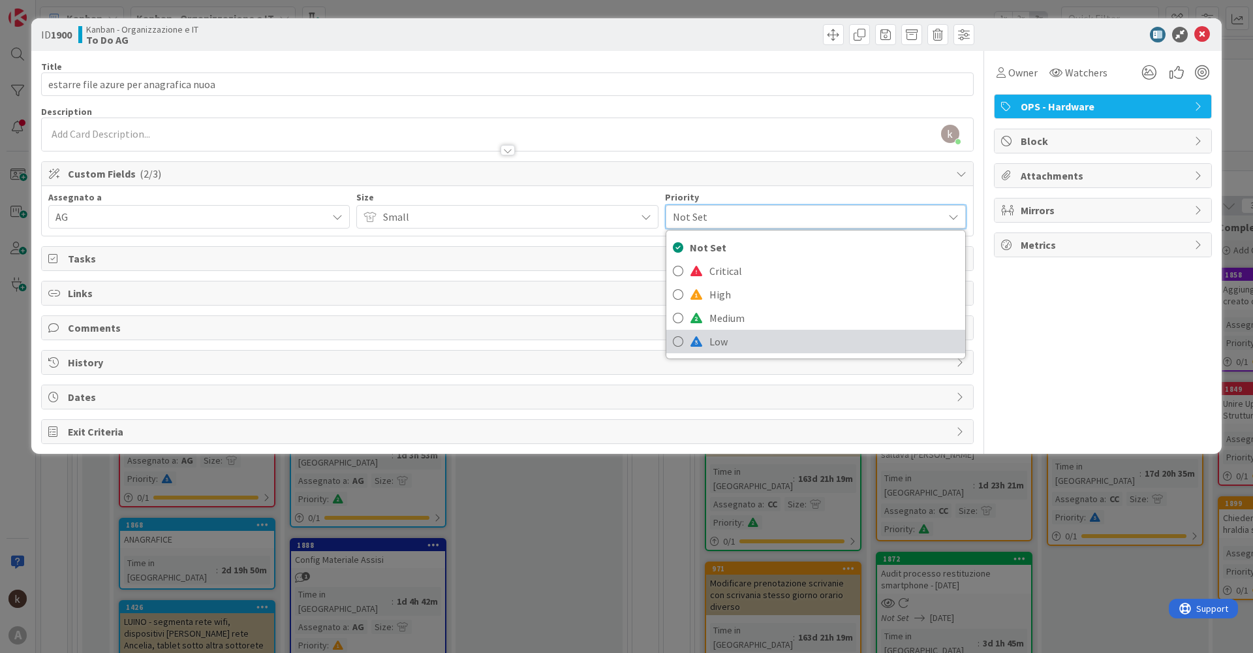
click at [717, 346] on span "Low" at bounding box center [833, 342] width 249 height 20
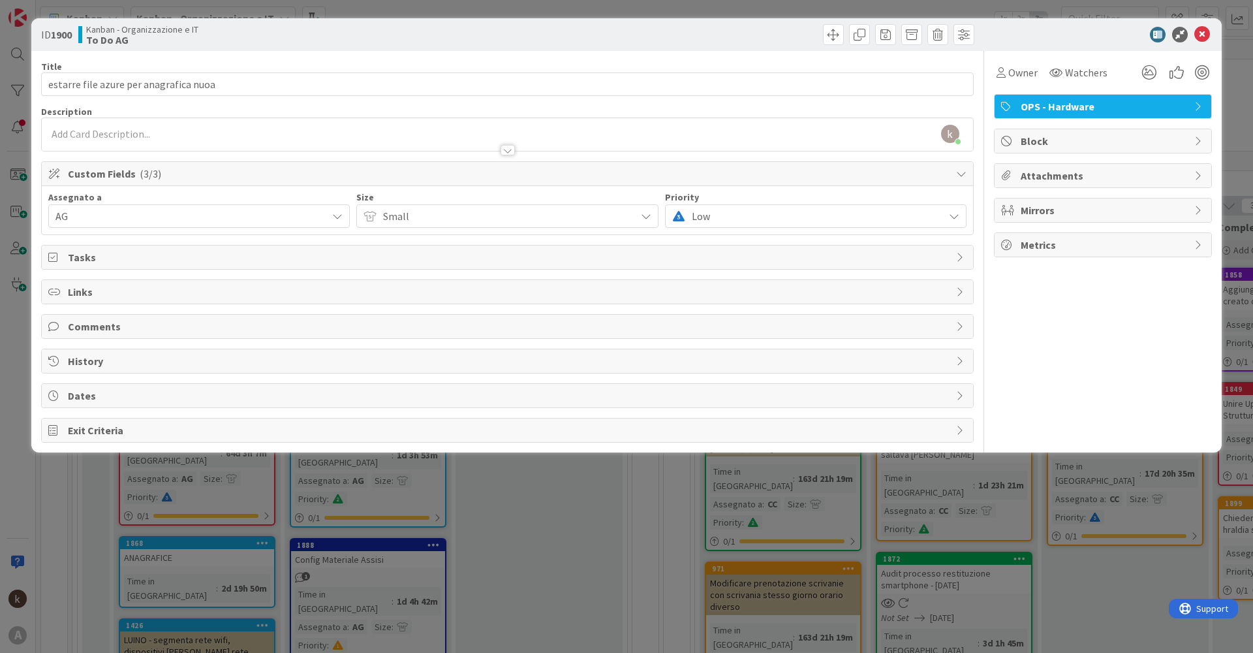
click at [121, 264] on span "Tasks" at bounding box center [509, 257] width 882 height 16
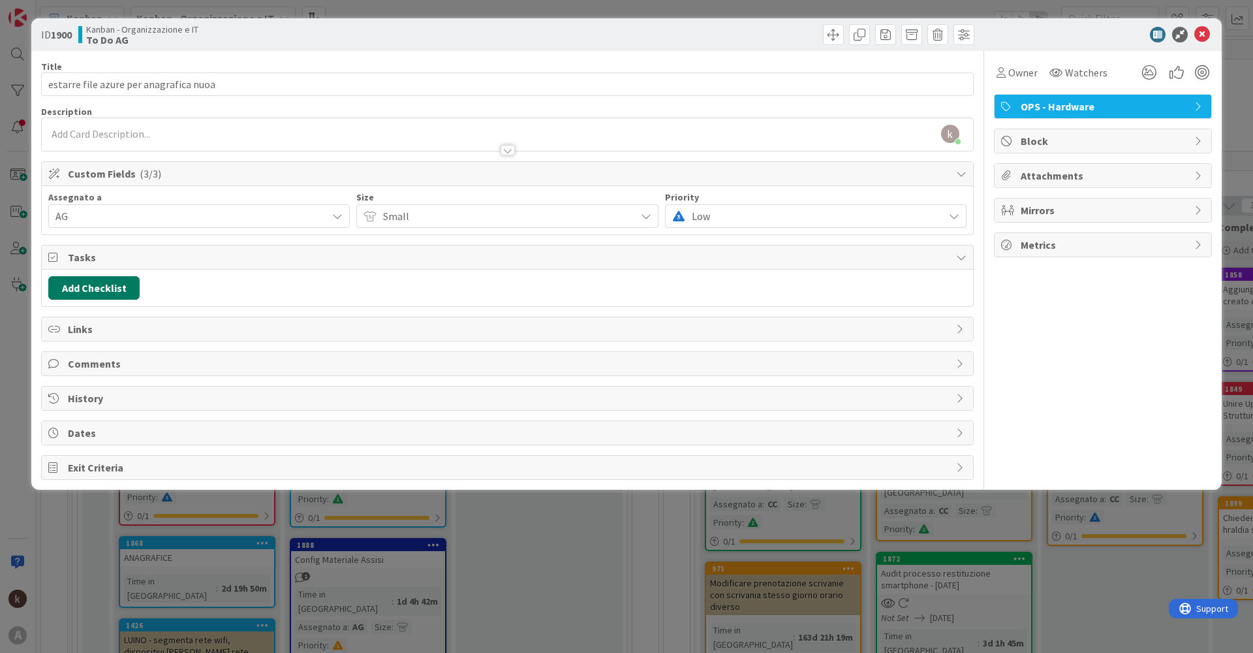
click at [102, 289] on button "Add Checklist" at bounding box center [93, 287] width 91 height 23
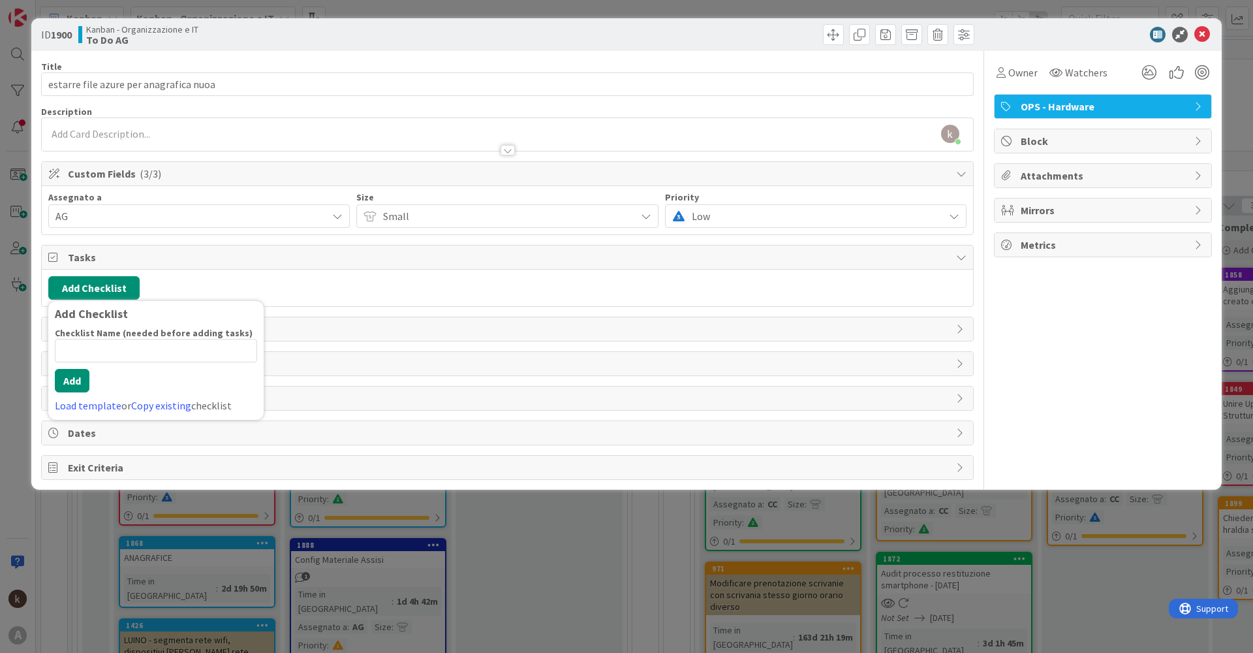
click at [256, 285] on div "Add Checklist Add Checklist Checklist Name (needed before adding tasks) 0 / 64 …" at bounding box center [507, 287] width 918 height 23
click at [144, 330] on span "Links" at bounding box center [509, 329] width 882 height 16
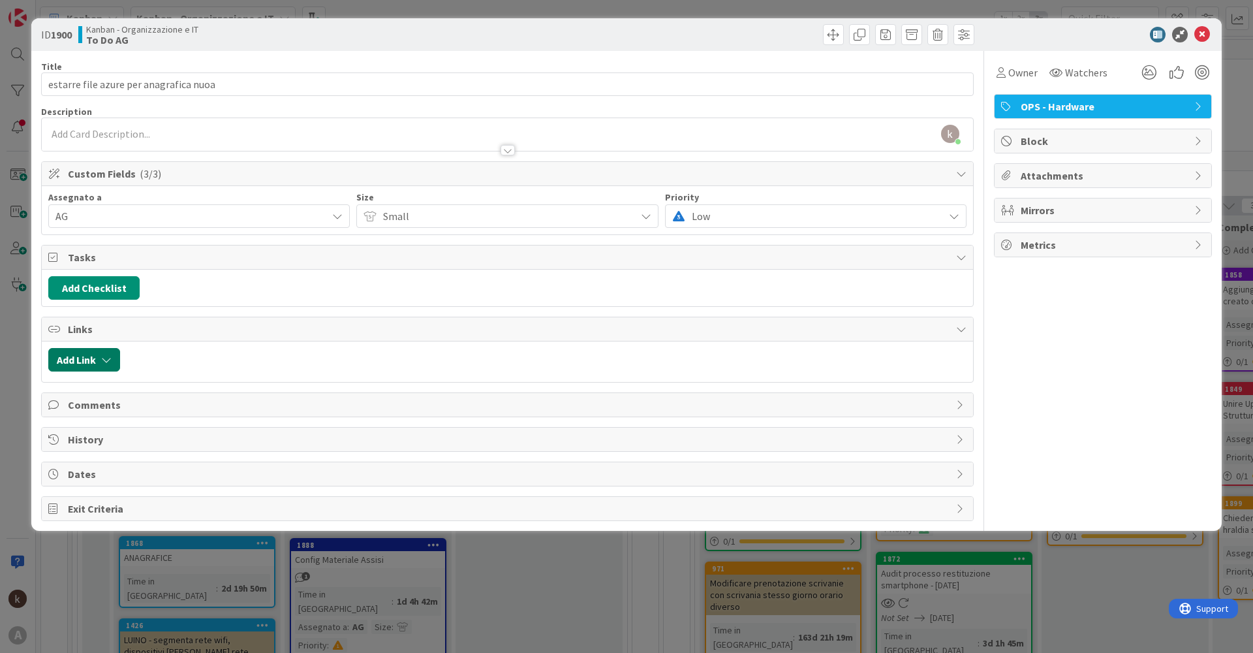
drag, startPoint x: 92, startPoint y: 358, endPoint x: 95, endPoint y: 368, distance: 10.9
click at [92, 359] on button "Add Link" at bounding box center [84, 359] width 72 height 23
click at [138, 439] on span "Current Board" at bounding box center [135, 440] width 146 height 18
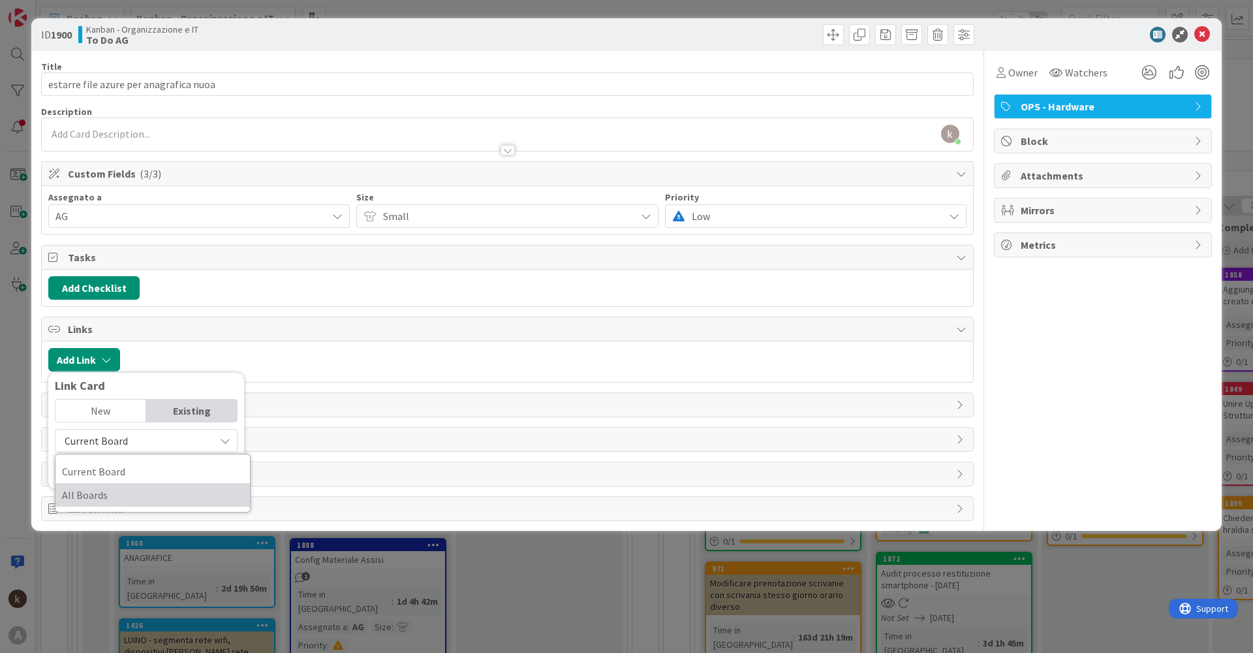
click at [102, 494] on span "All Boards" at bounding box center [152, 495] width 181 height 20
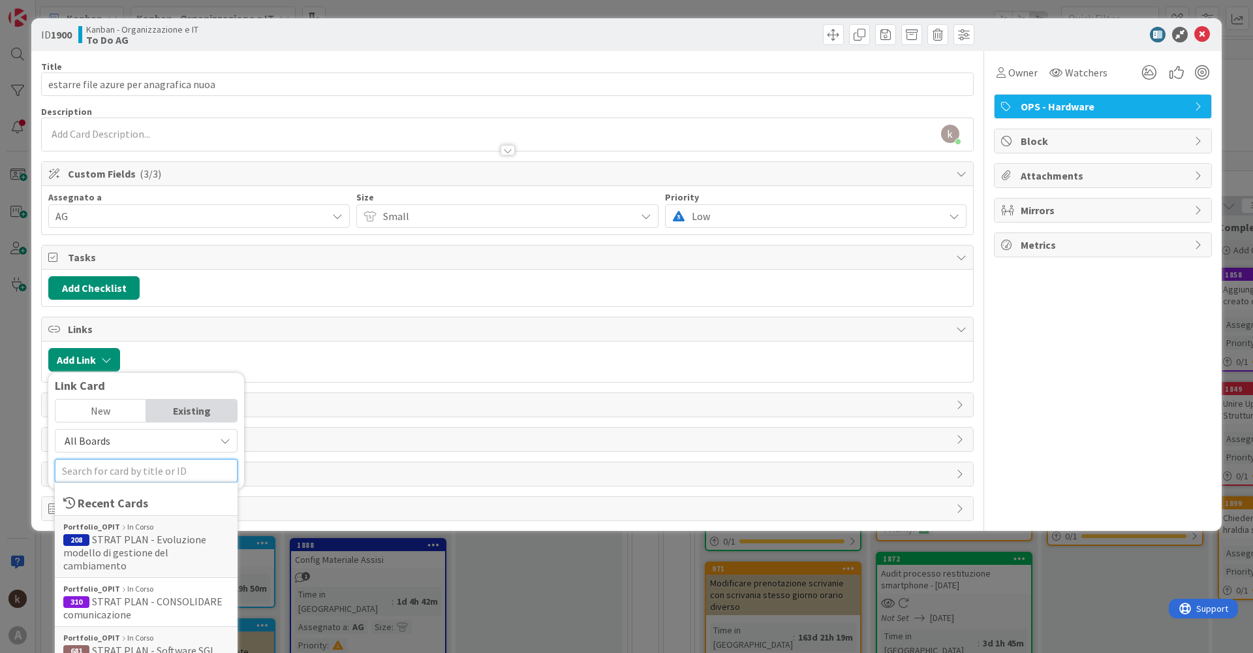
click at [125, 467] on input "text" at bounding box center [146, 470] width 183 height 23
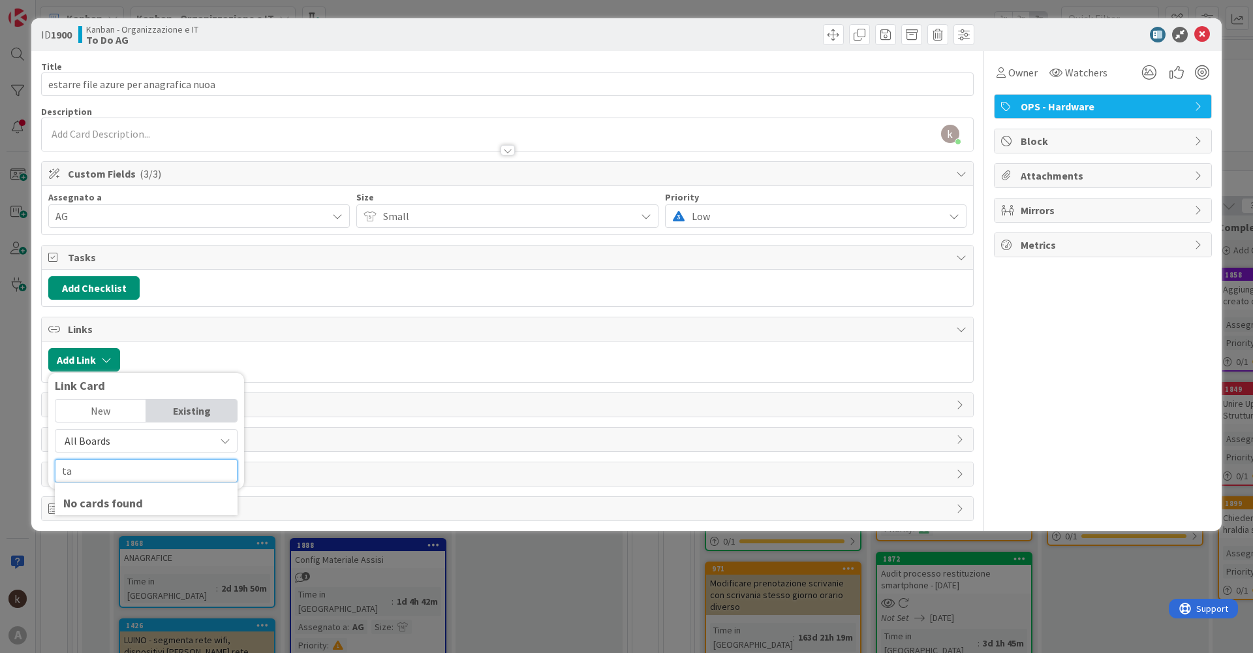
type input "t"
type input "attività"
click at [164, 528] on div "Portfolio_OPIT Attività ricorrenti" at bounding box center [146, 527] width 166 height 12
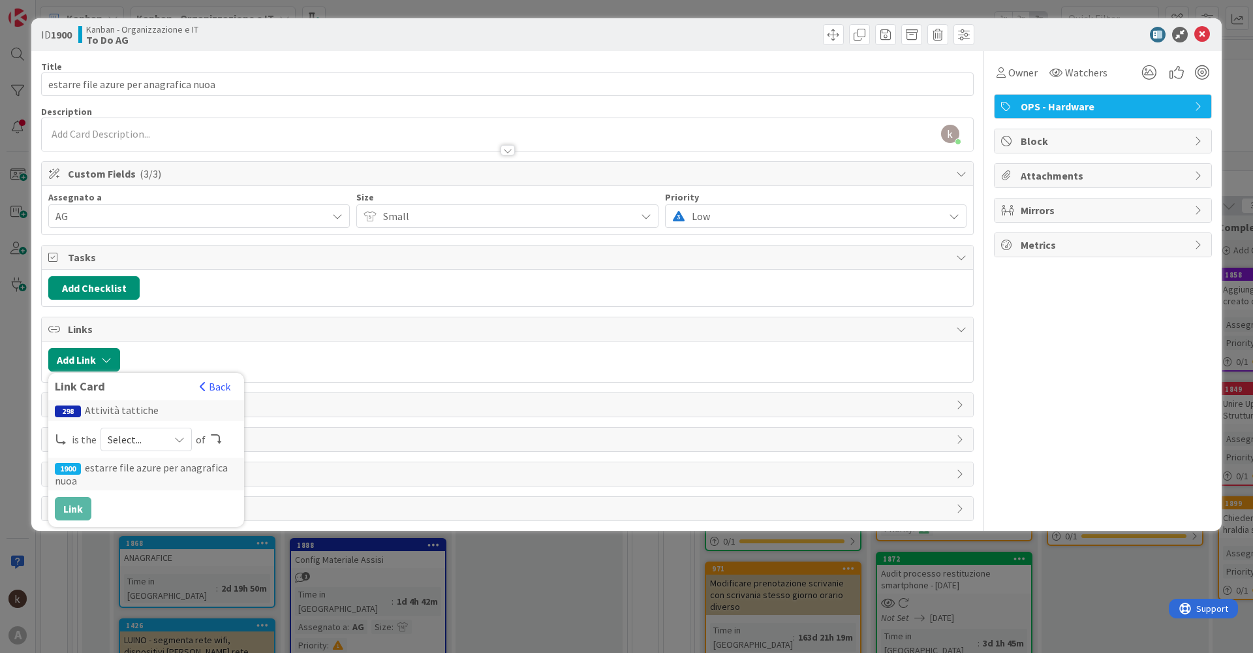
click at [129, 442] on span "Select..." at bounding box center [135, 439] width 55 height 18
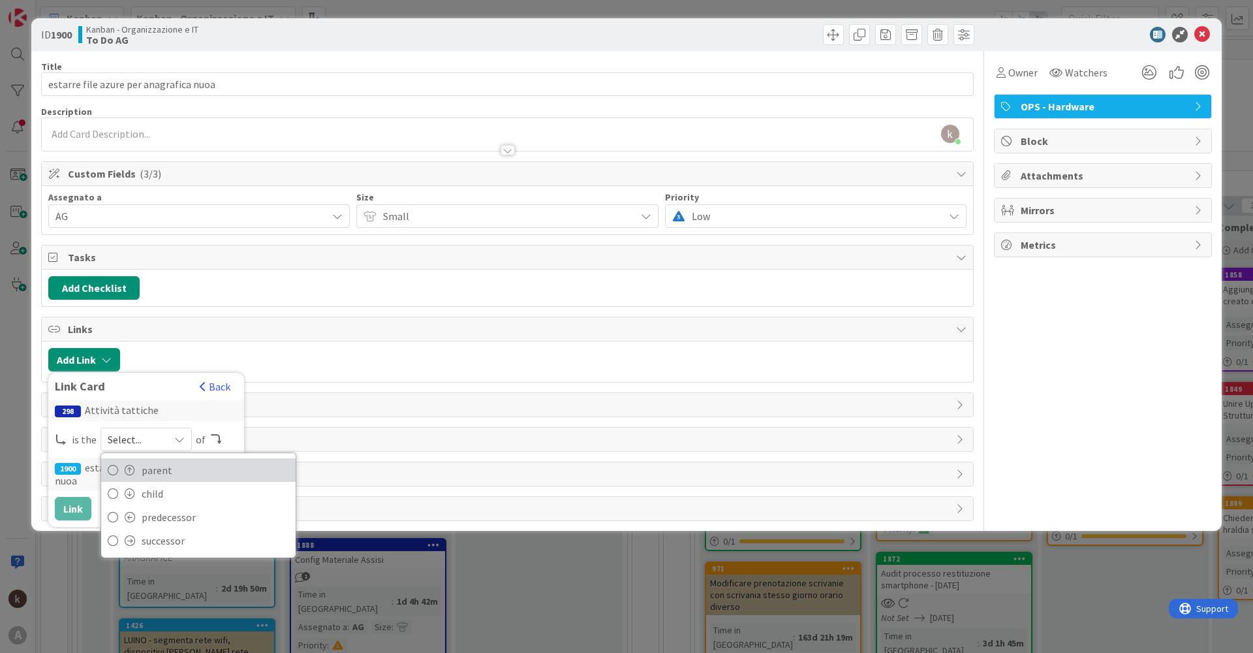
click at [170, 468] on span "parent" at bounding box center [215, 470] width 147 height 20
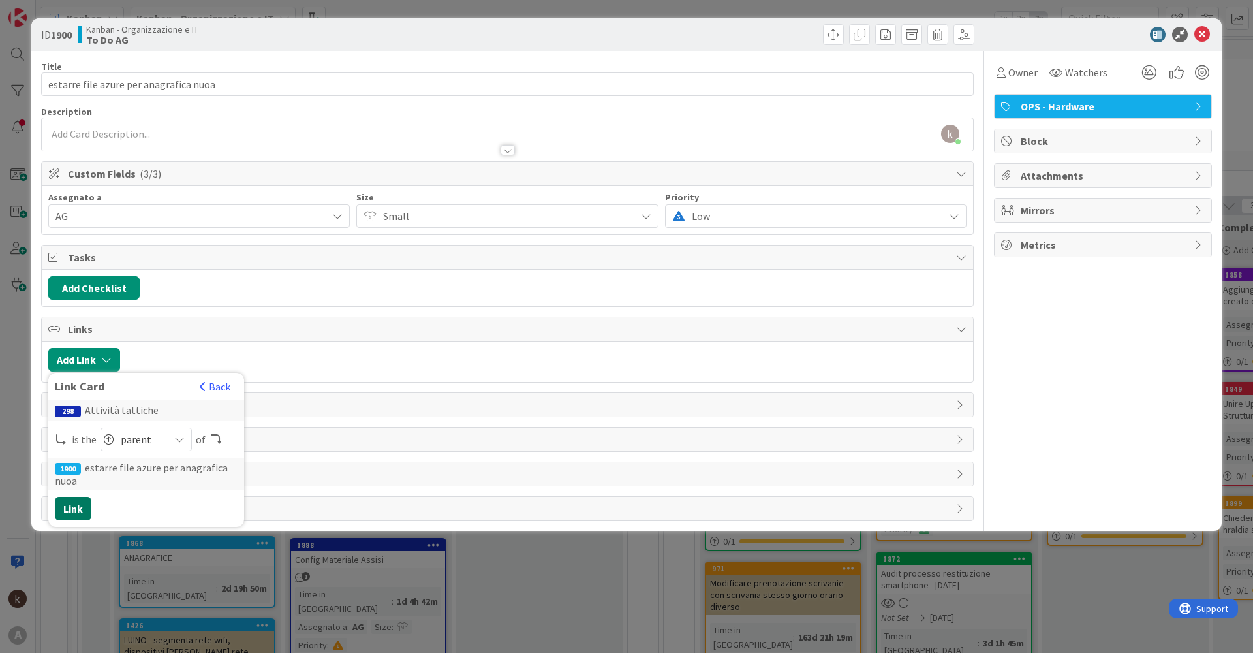
click at [63, 508] on button "Link" at bounding box center [73, 508] width 37 height 23
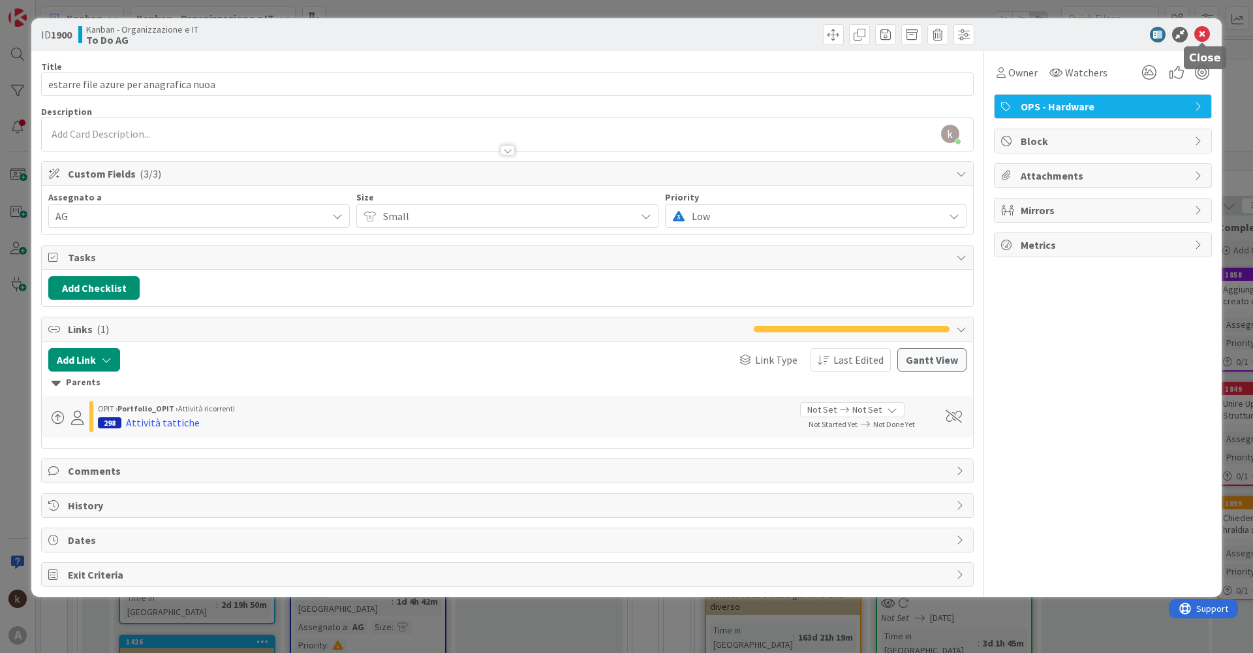
click at [1197, 38] on icon at bounding box center [1202, 35] width 16 height 16
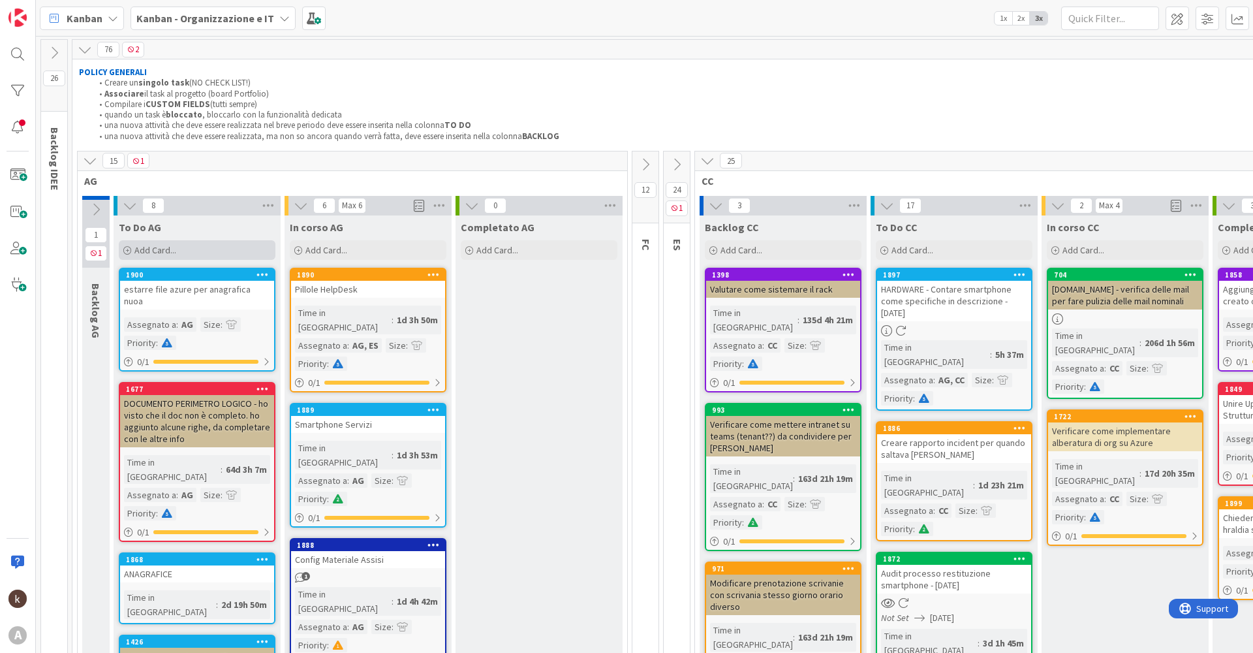
click at [192, 251] on div "Add Card..." at bounding box center [197, 250] width 157 height 20
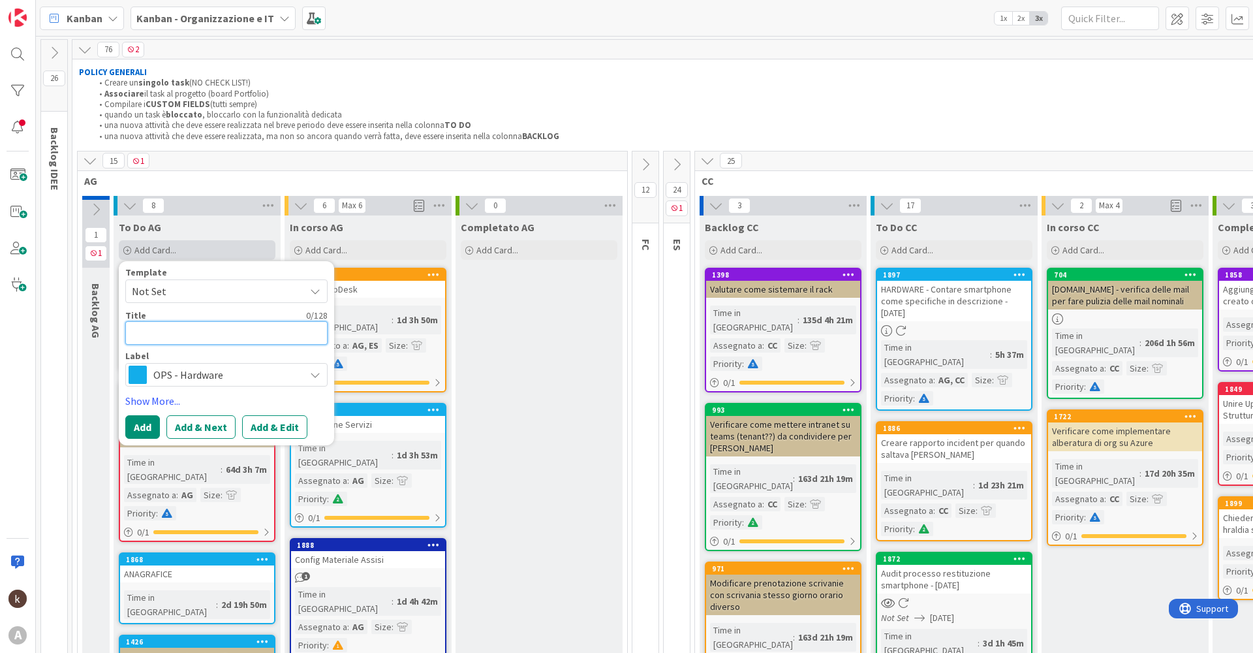
type textarea "x"
type textarea "g"
type textarea "x"
type textarea "ge"
type textarea "x"
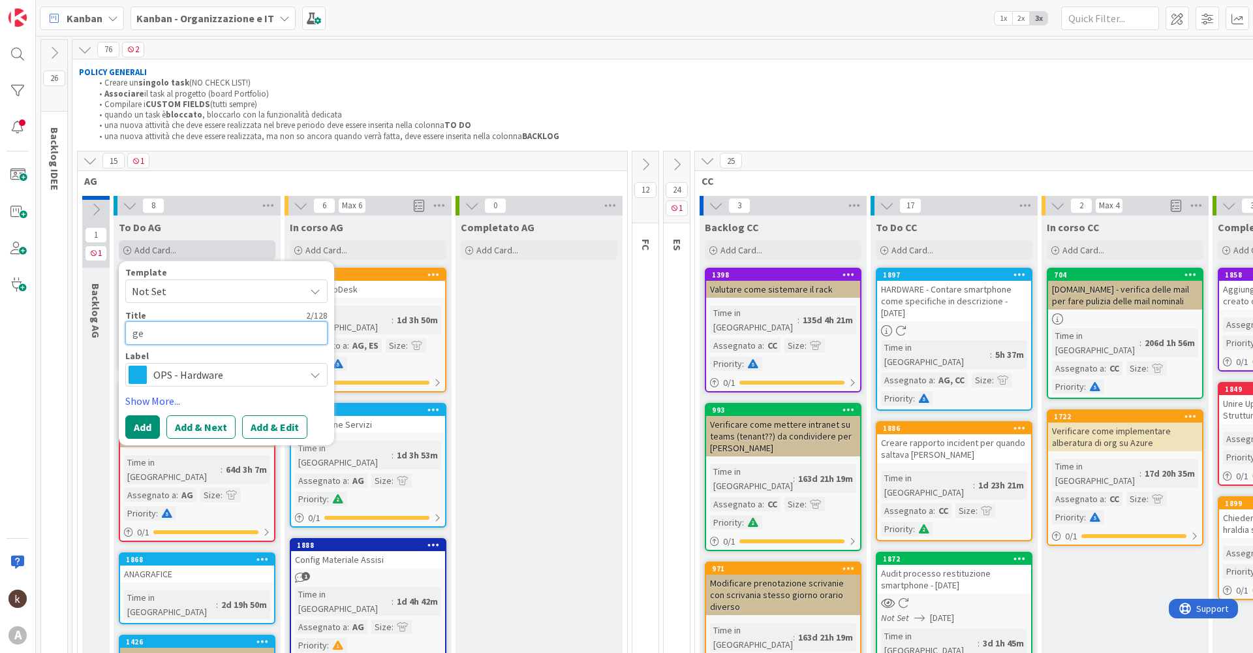
type textarea "ges"
type textarea "x"
type textarea "gest"
type textarea "x"
type textarea "gesti"
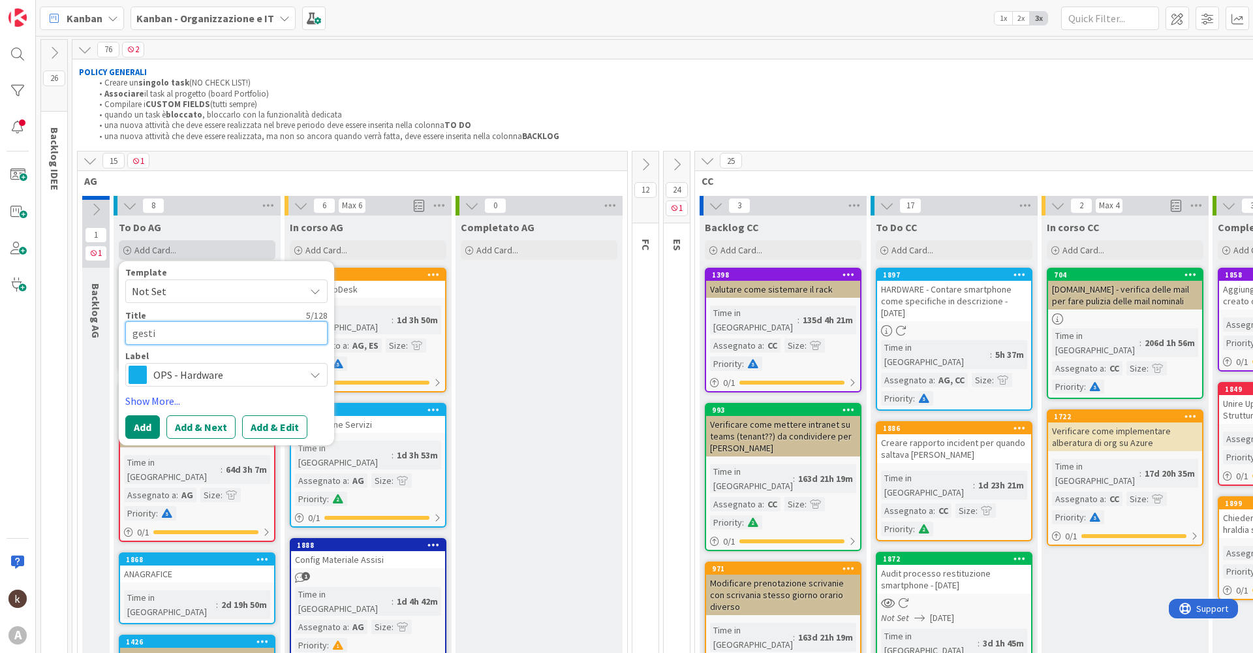
type textarea "x"
type textarea "gestir"
type textarea "x"
type textarea "gestire"
type textarea "x"
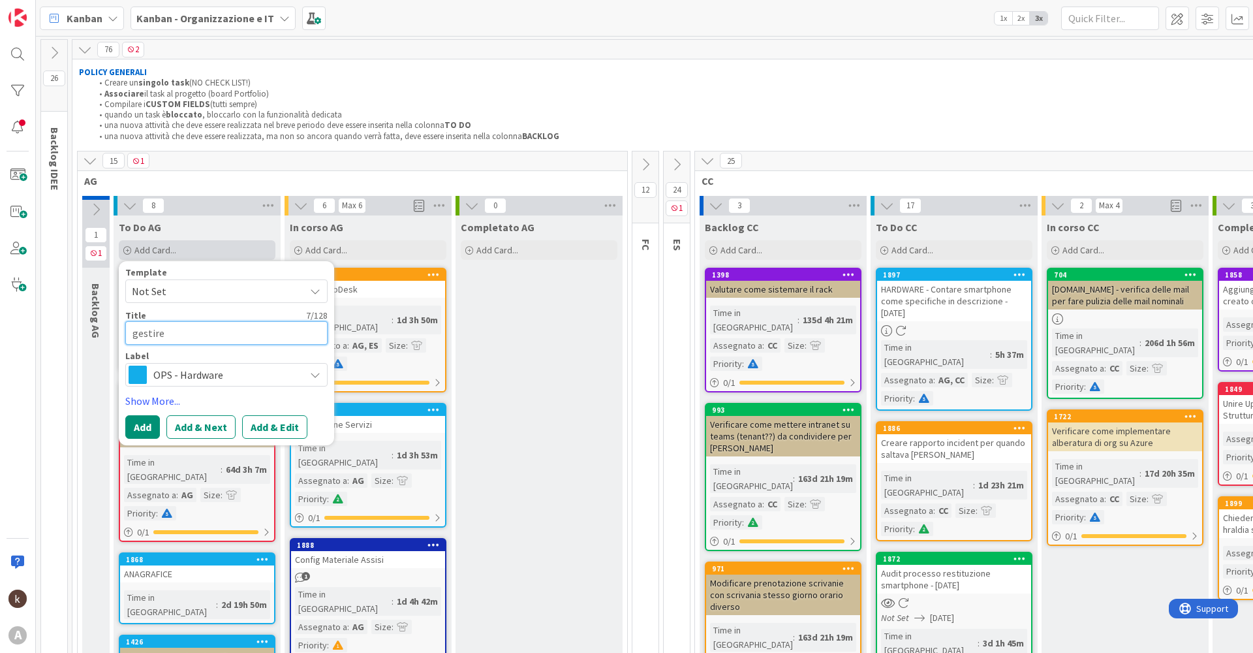
type textarea "gestire"
type textarea "x"
type textarea "gestire m"
type textarea "x"
type textarea "gestire ma"
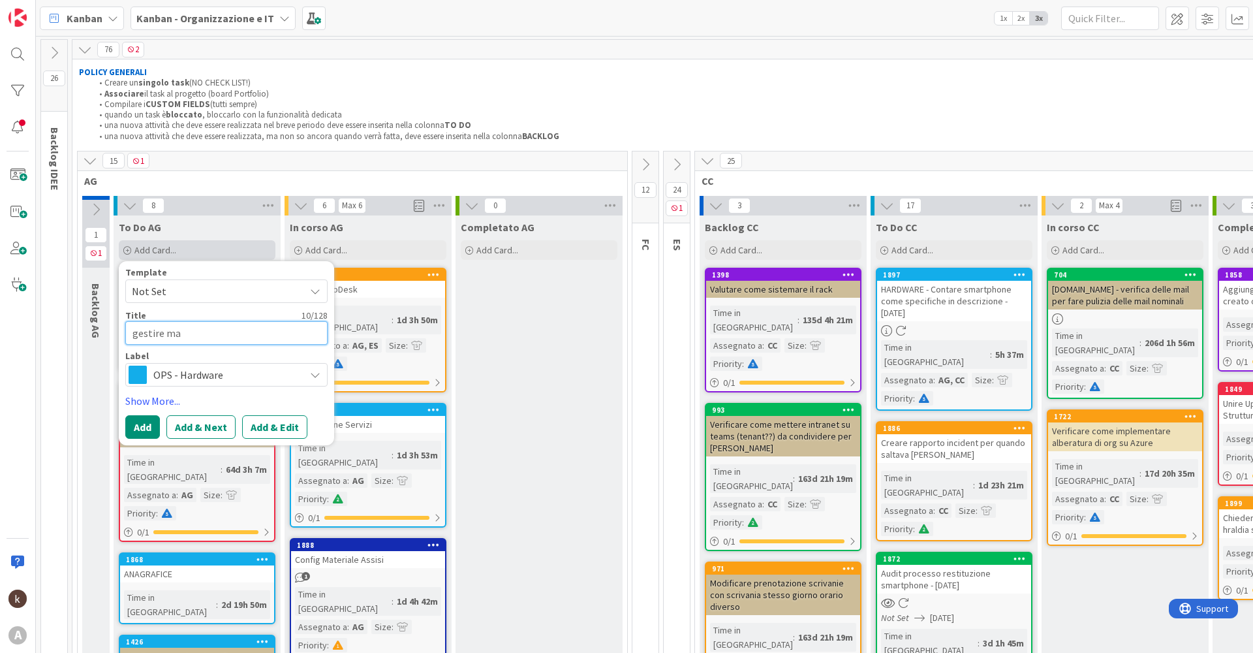
type textarea "x"
type textarea "gestire mai"
type textarea "x"
type textarea "gestire mail"
type textarea "x"
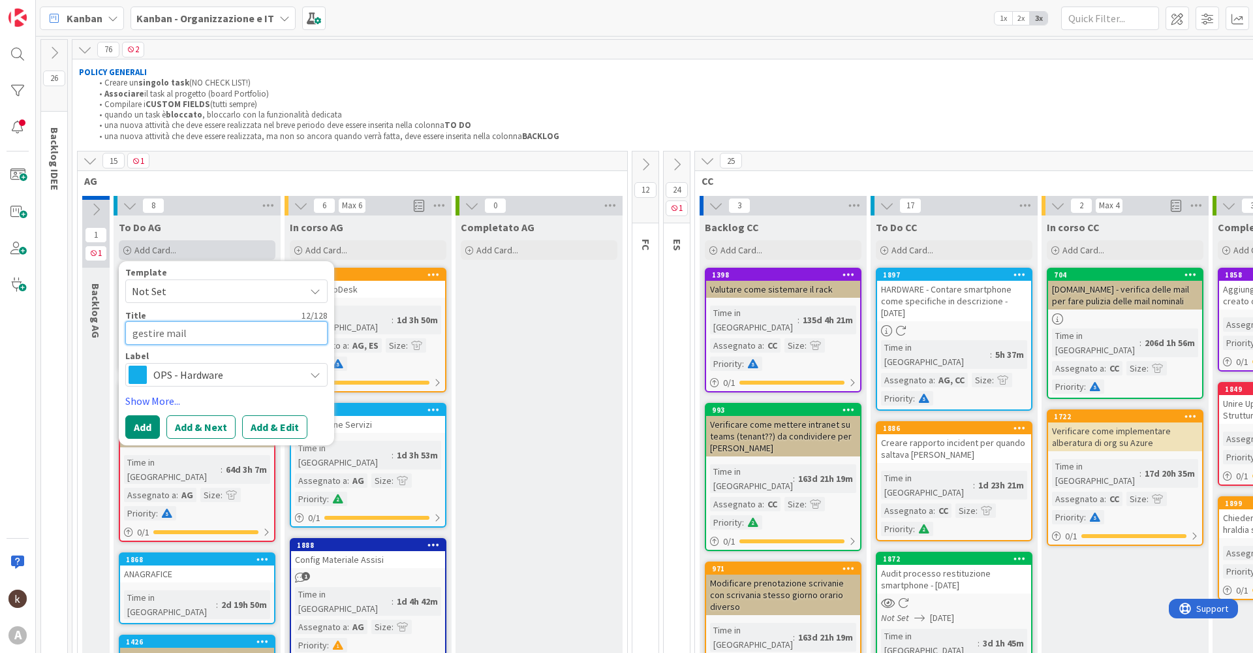
type textarea "gestire mail"
type textarea "x"
type textarea "gestire mail d"
type textarea "x"
type textarea "gestire mail di"
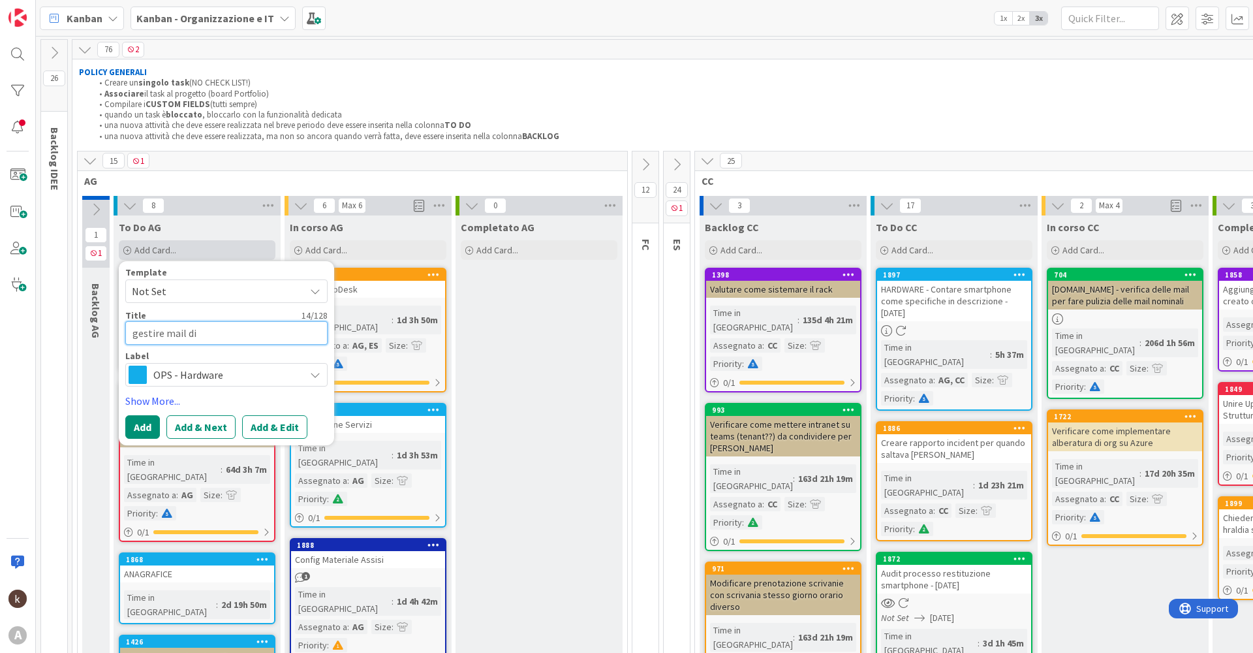
type textarea "x"
type textarea "gestire mail di"
type textarea "x"
type textarea "gestire mail di c"
type textarea "x"
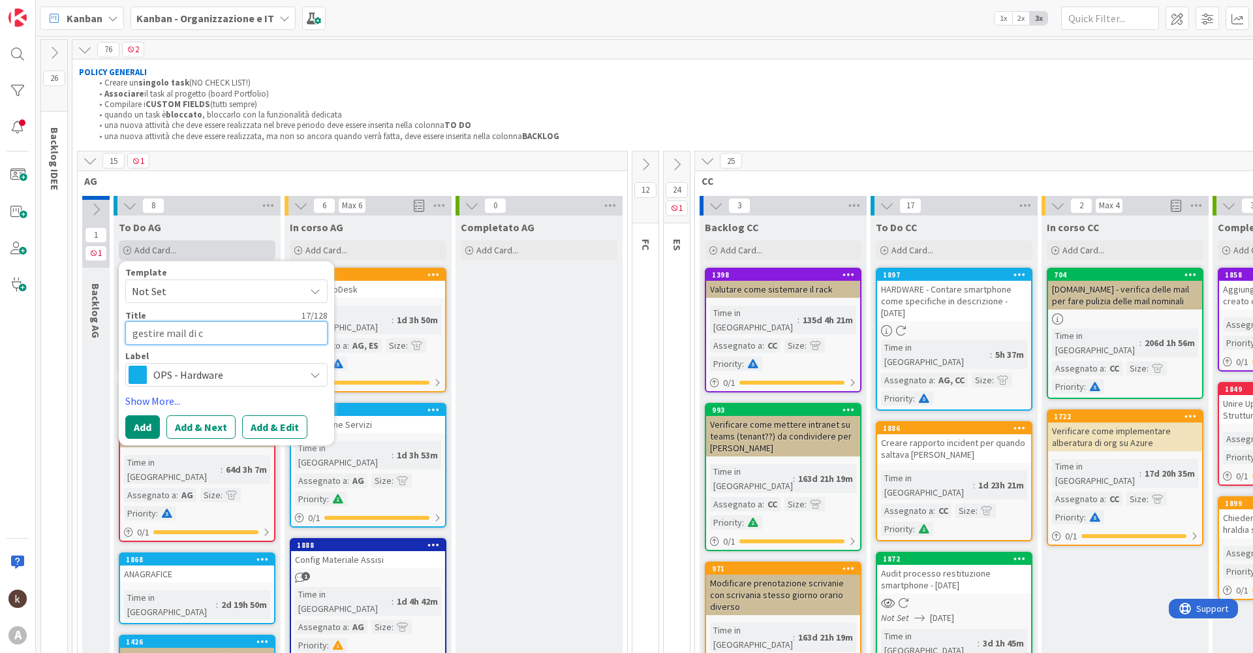
type textarea "gestire mail di cr"
type textarea "x"
type textarea "gestire mail di crm"
type textarea "x"
type textarea "gestire mail di crm"
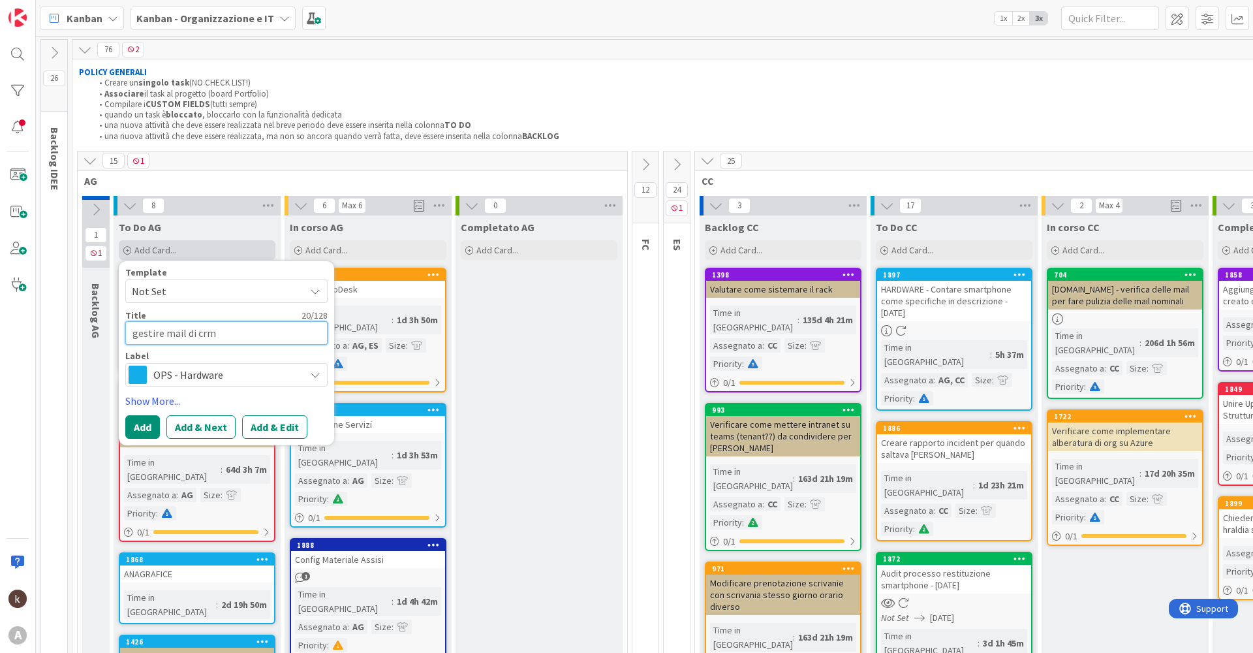
type textarea "x"
type textarea "gestire mail di crm p"
type textarea "x"
type textarea "gestire mail di crm pe"
type textarea "x"
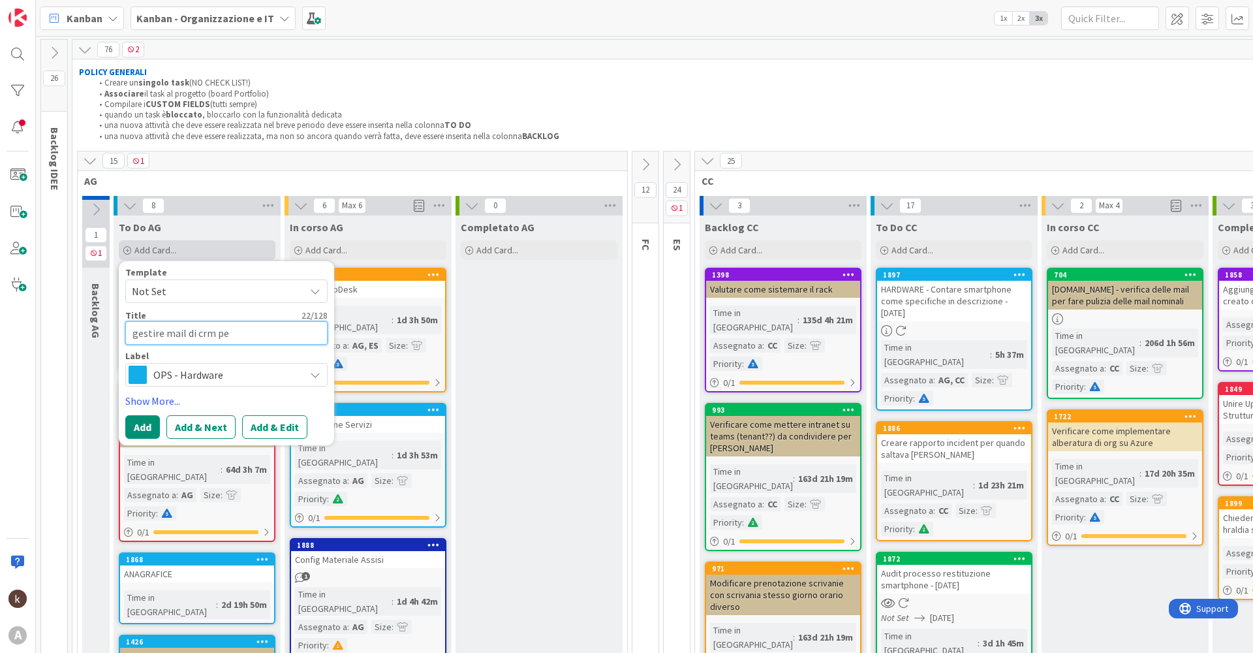
type textarea "gestire mail di crm per"
type textarea "x"
type textarea "gestire mail di crm per"
type textarea "x"
type textarea "gestire mail di crm per a"
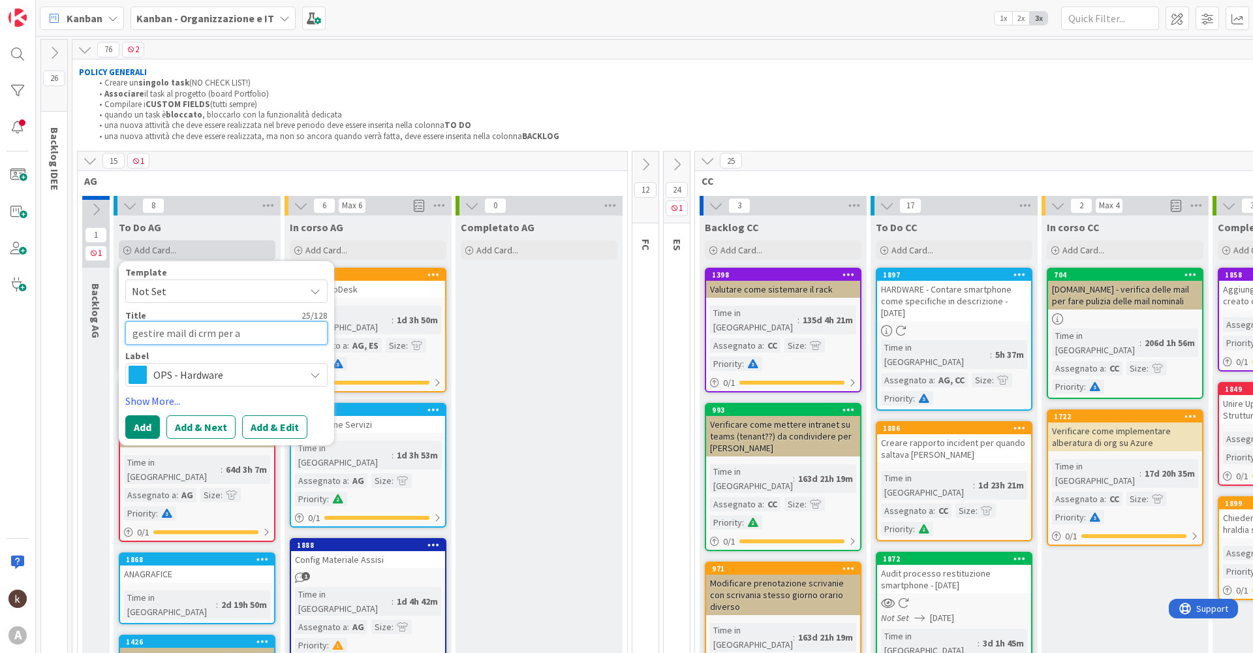
type textarea "x"
type textarea "gestire mail di crm per au"
type textarea "x"
type textarea "gestire mail di crm per aut"
type textarea "x"
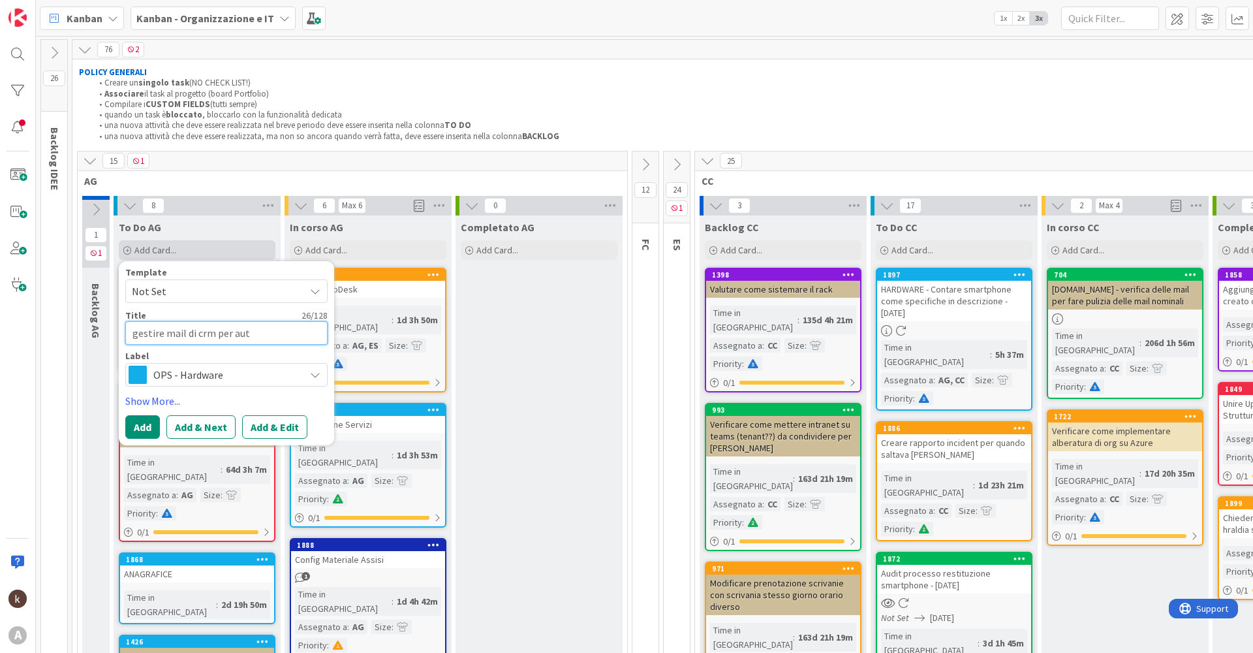
type textarea "gestire mail di crm per aute"
type textarea "x"
type textarea "gestire mail di crm per [PERSON_NAME]"
type textarea "x"
type textarea "gestire mail di crm per autent"
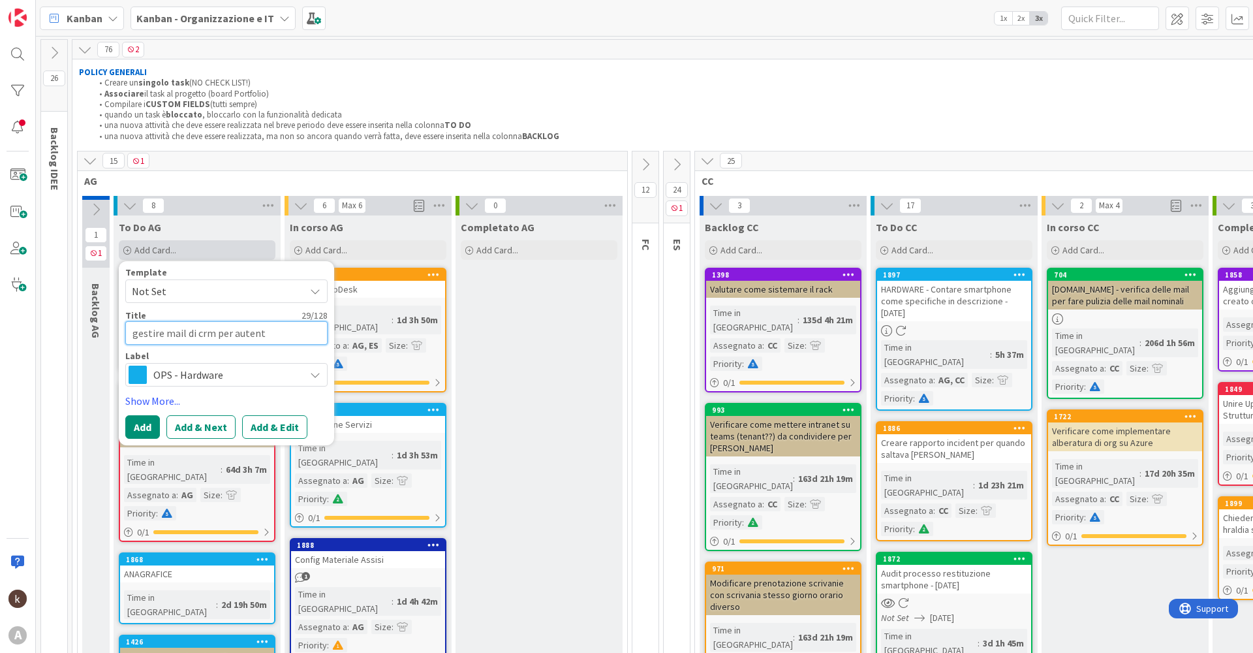
type textarea "x"
type textarea "gestire mail di crm per autenti"
type textarea "x"
type textarea "gestire mail di crm per autentic"
type textarea "x"
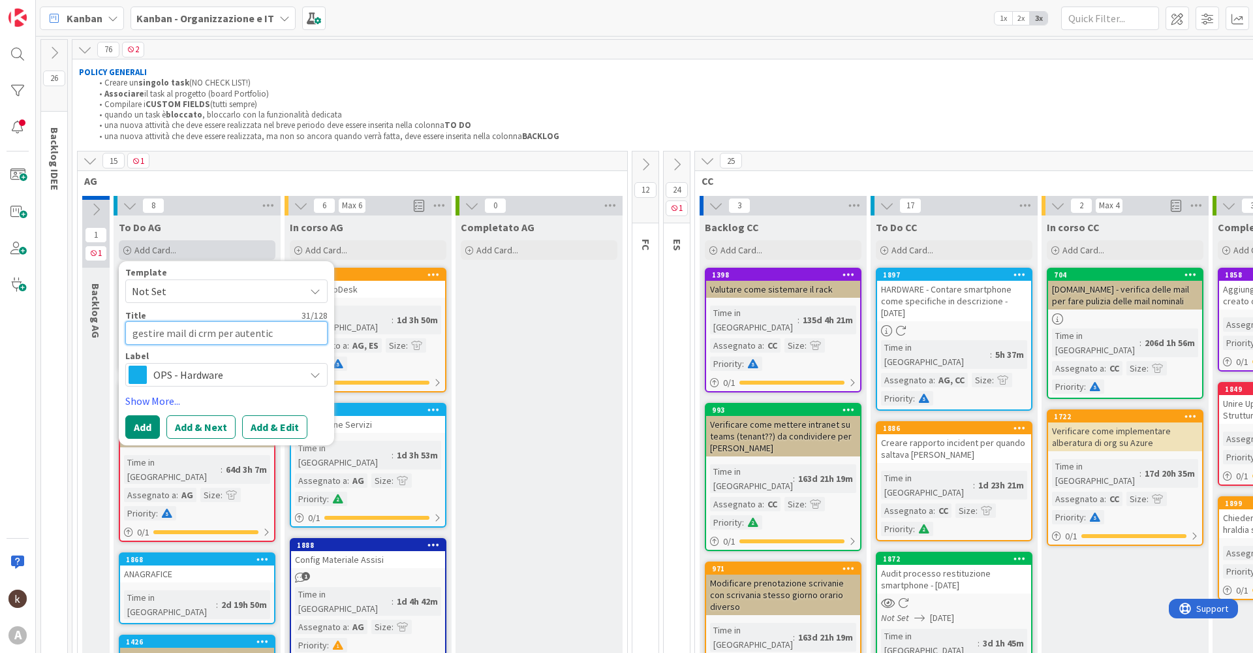
type textarea "gestire mail di crm per autentica"
type textarea "x"
type textarea "gestire mail di crm per autenticaz"
type textarea "x"
type textarea "gestire mail di crm per autenticazi"
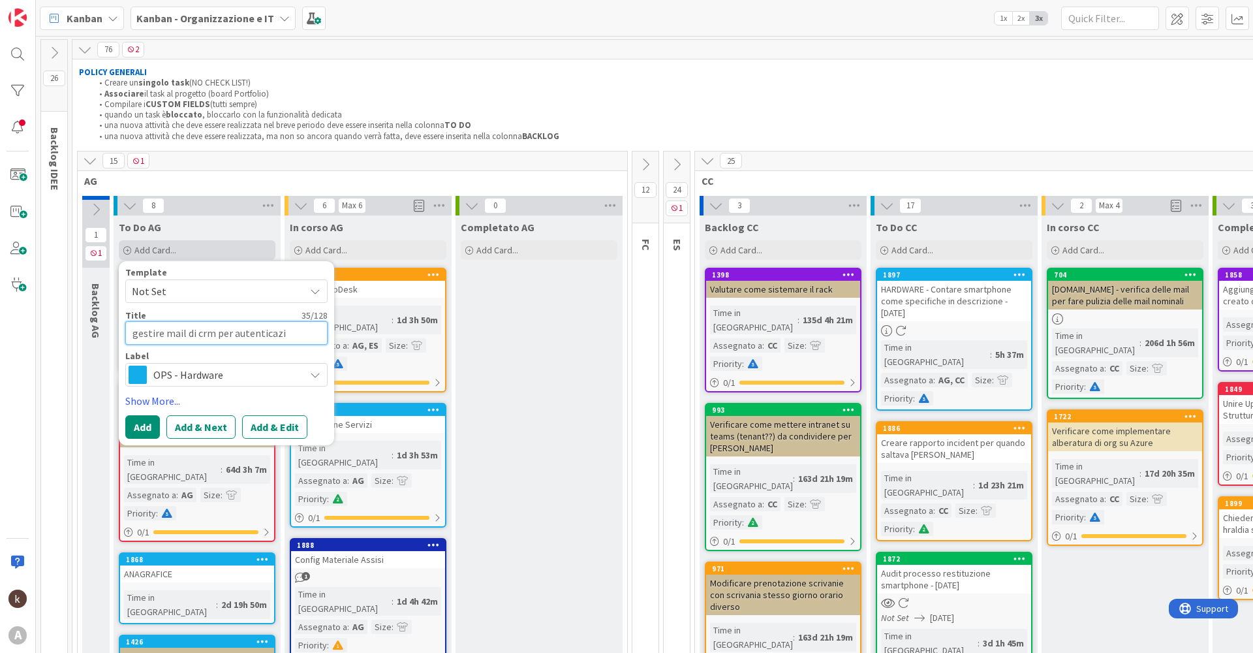
type textarea "x"
type textarea "gestire mail di crm per autenticazio"
type textarea "x"
type textarea "gestire mail di crm per autenticazion"
type textarea "x"
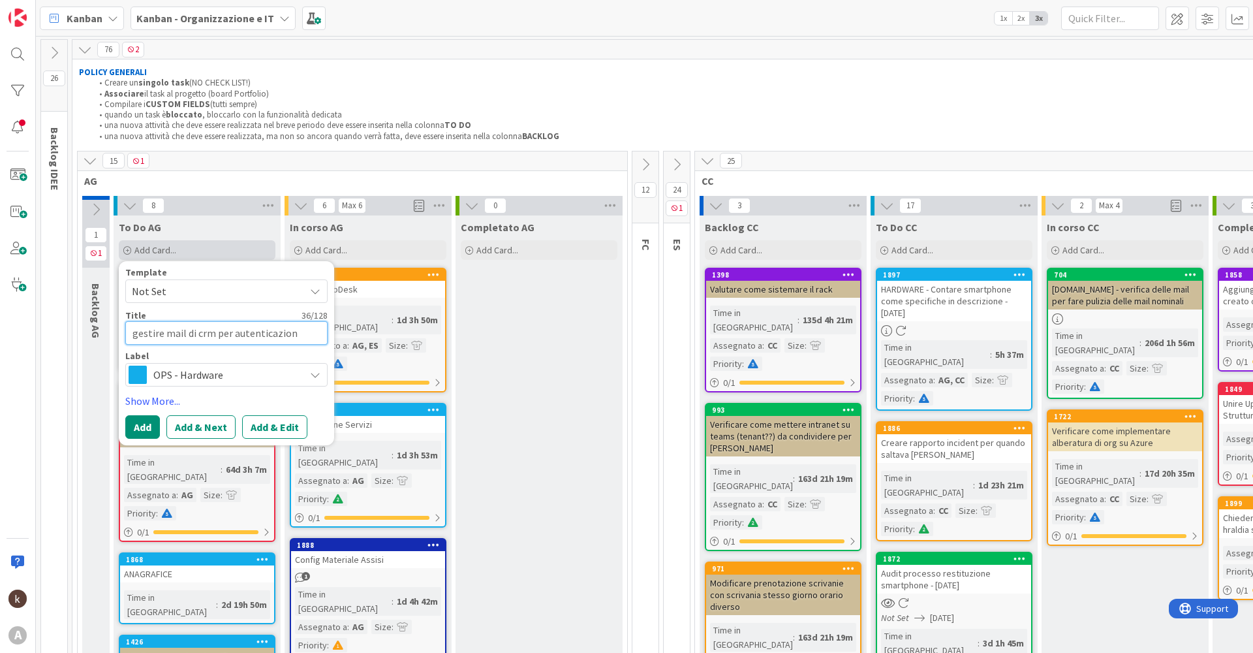
type textarea "gestire mail di crm per autenticazione"
type textarea "x"
type textarea "gestire mail di crm per autenticazione"
type textarea "x"
type textarea "gestire mail di crm per autenticazione d"
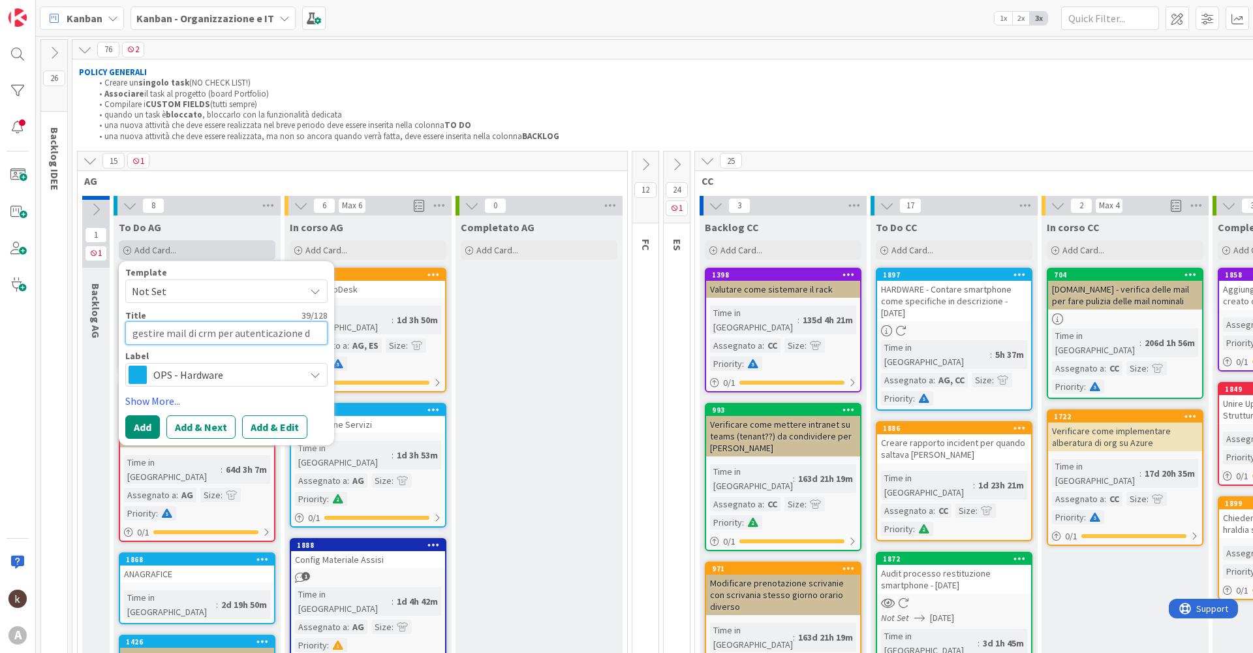
type textarea "x"
type textarea "gestire mail di crm per autenticazione do"
type textarea "x"
type textarea "gestire mail di crm per autenticazione dom"
type textarea "x"
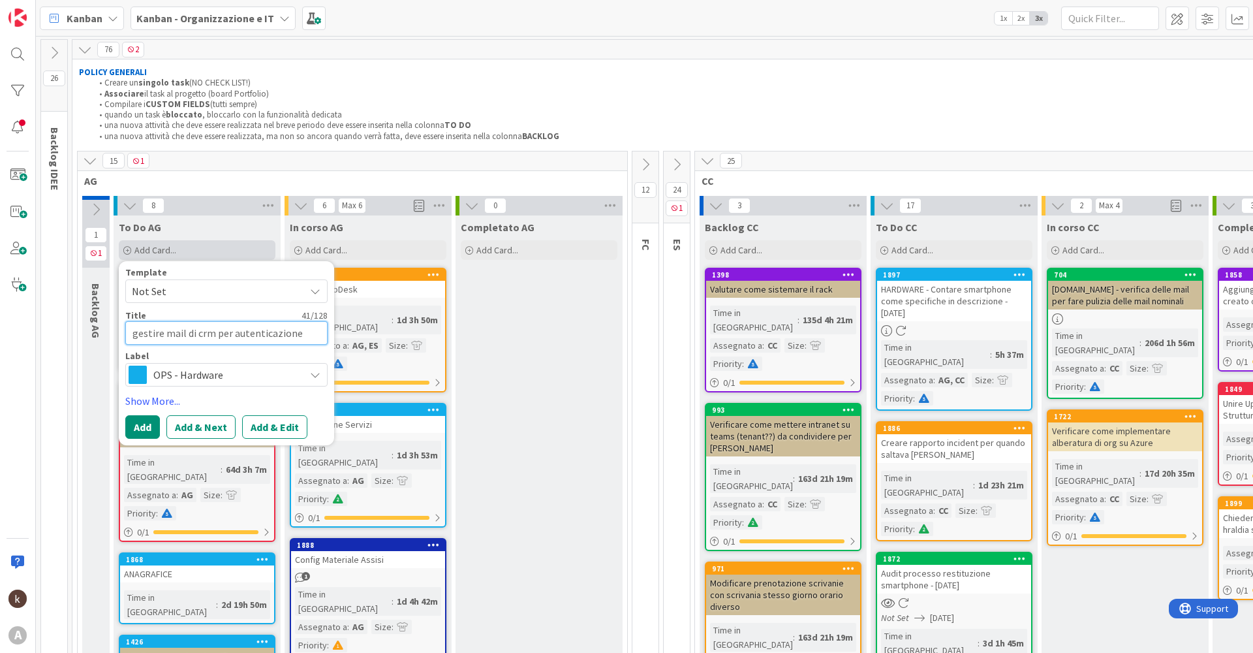
type textarea "gestire mail di crm per autenticazione domi"
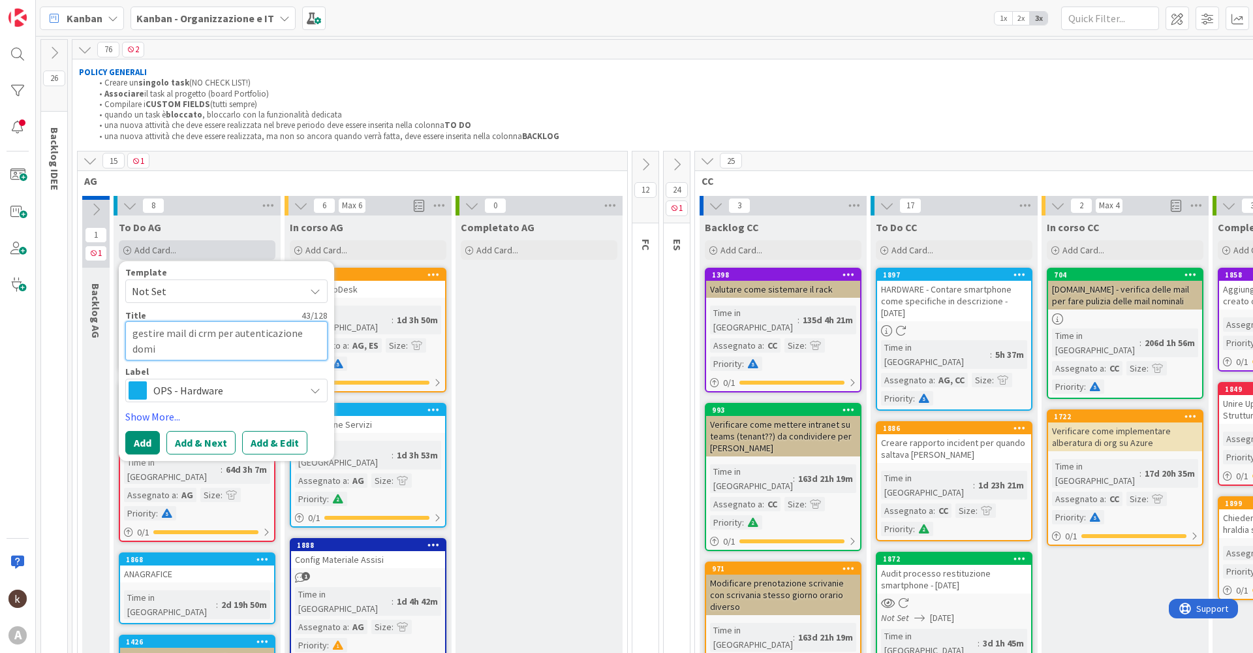
type textarea "x"
type textarea "gestire mail di crm per autenticazione [PERSON_NAME]"
type textarea "x"
type textarea "gestire mail di crm per autenticazione domini"
type textarea "x"
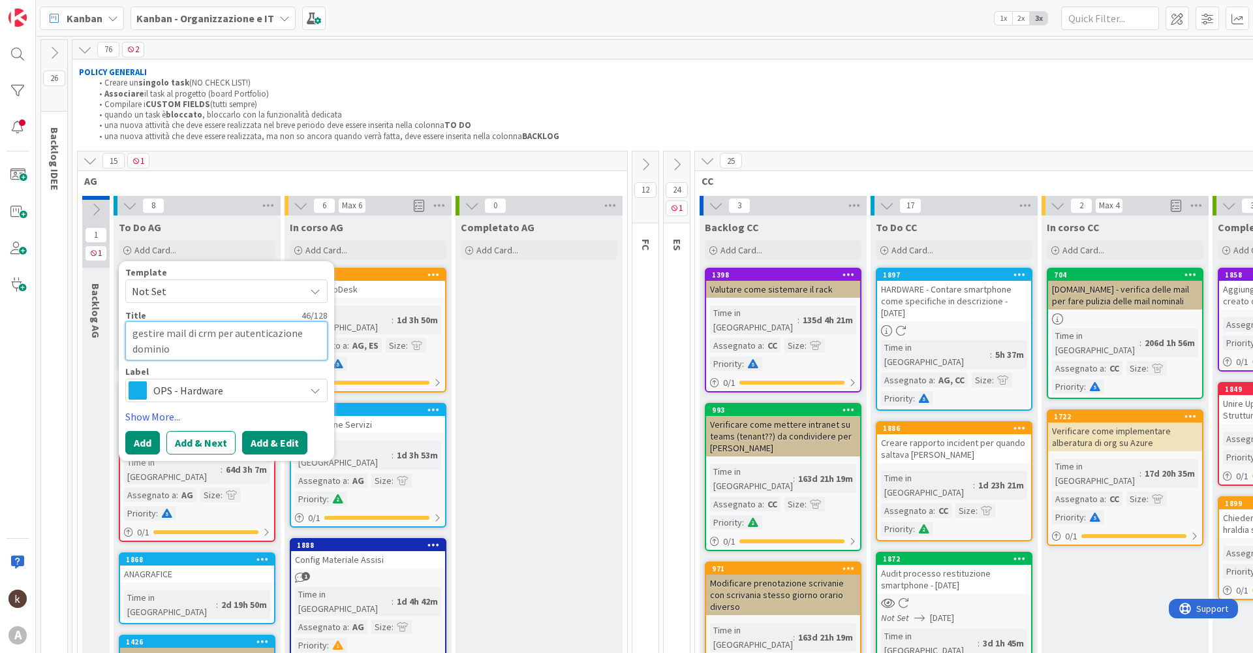
type textarea "gestire mail di crm per autenticazione dominio"
click at [266, 441] on button "Add & Edit" at bounding box center [274, 442] width 65 height 23
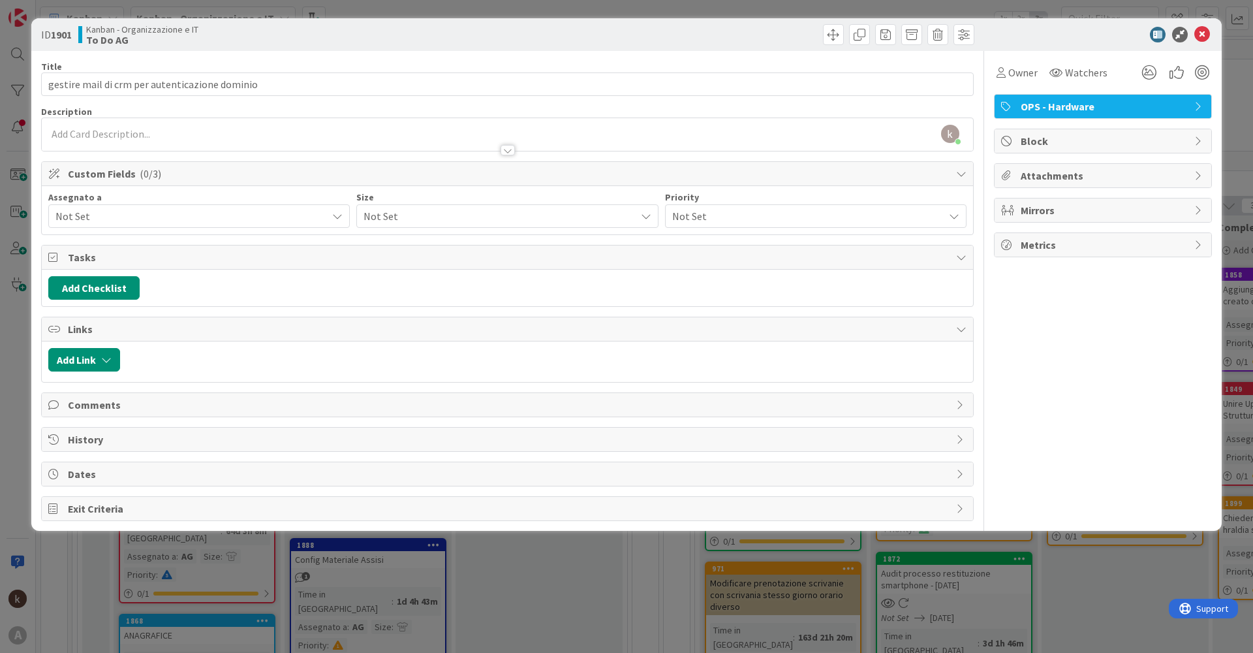
click at [127, 409] on span "Comments" at bounding box center [509, 405] width 882 height 16
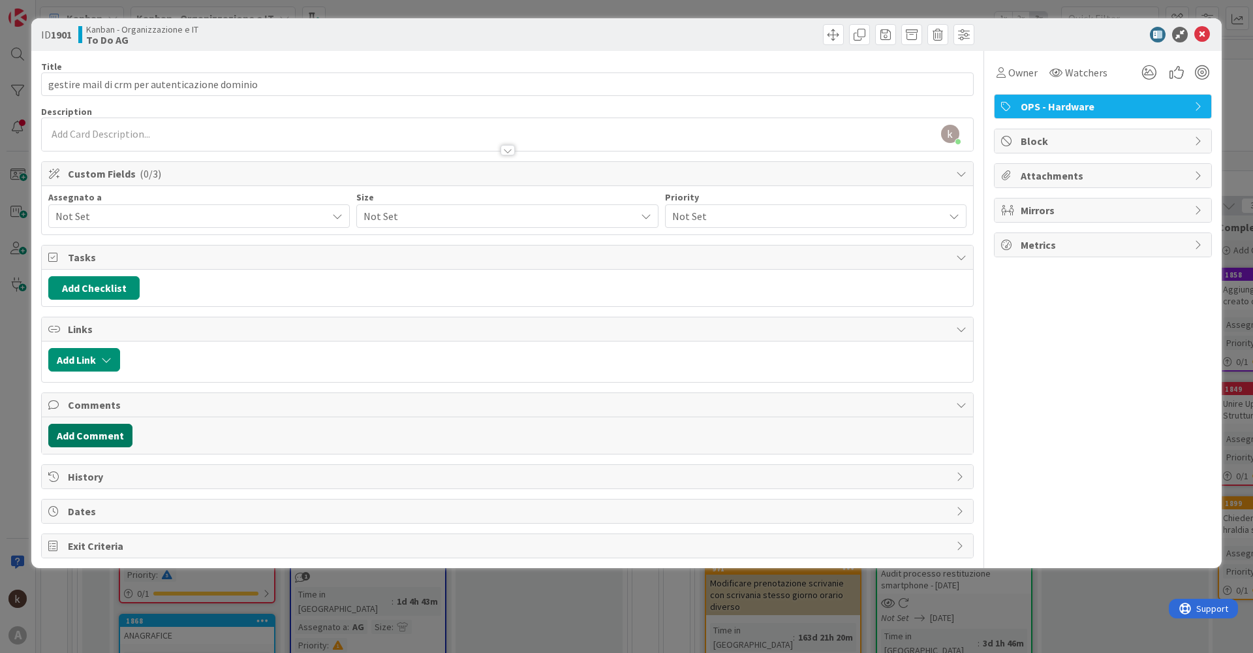
click at [96, 438] on button "Add Comment" at bounding box center [90, 435] width 84 height 23
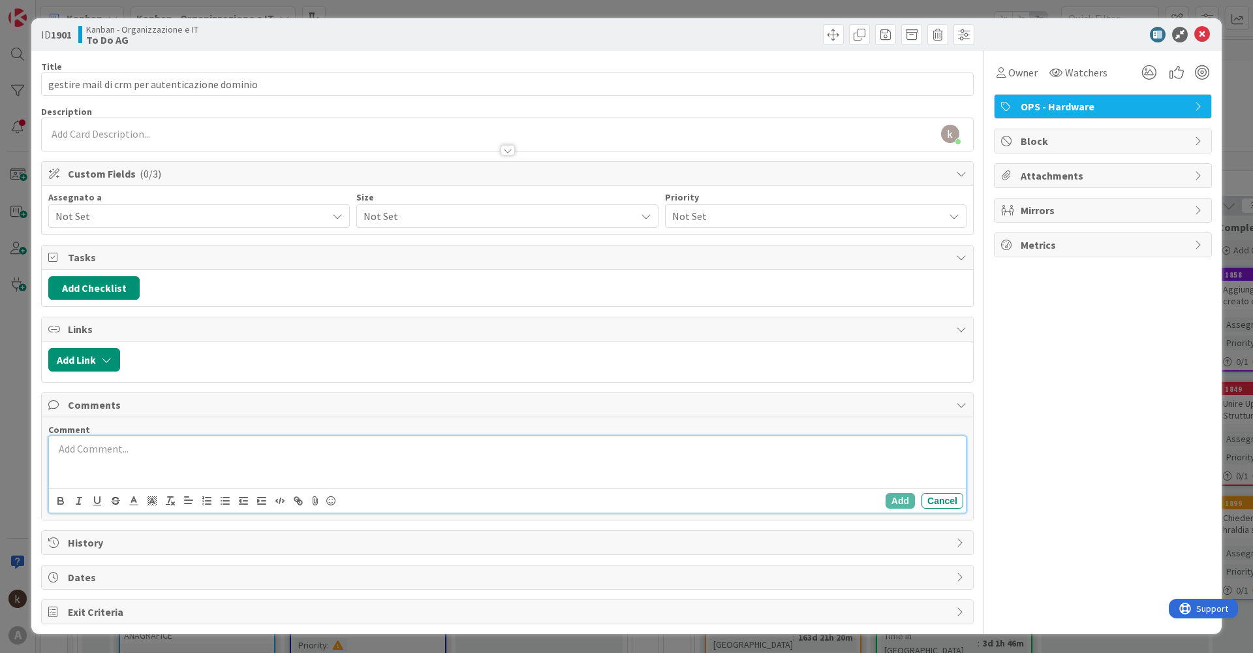
drag, startPoint x: 196, startPoint y: 454, endPoint x: 397, endPoint y: 456, distance: 201.0
click at [196, 454] on p at bounding box center [507, 448] width 906 height 15
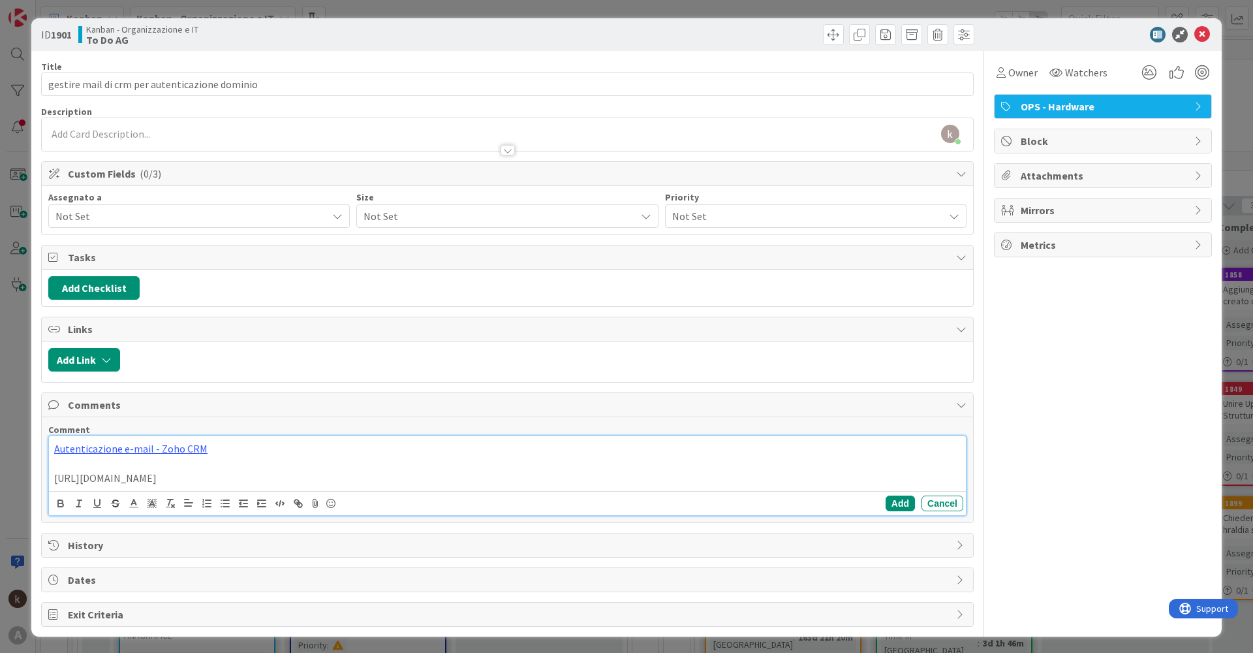
click at [559, 477] on p "[URL][DOMAIN_NAME]" at bounding box center [507, 478] width 906 height 15
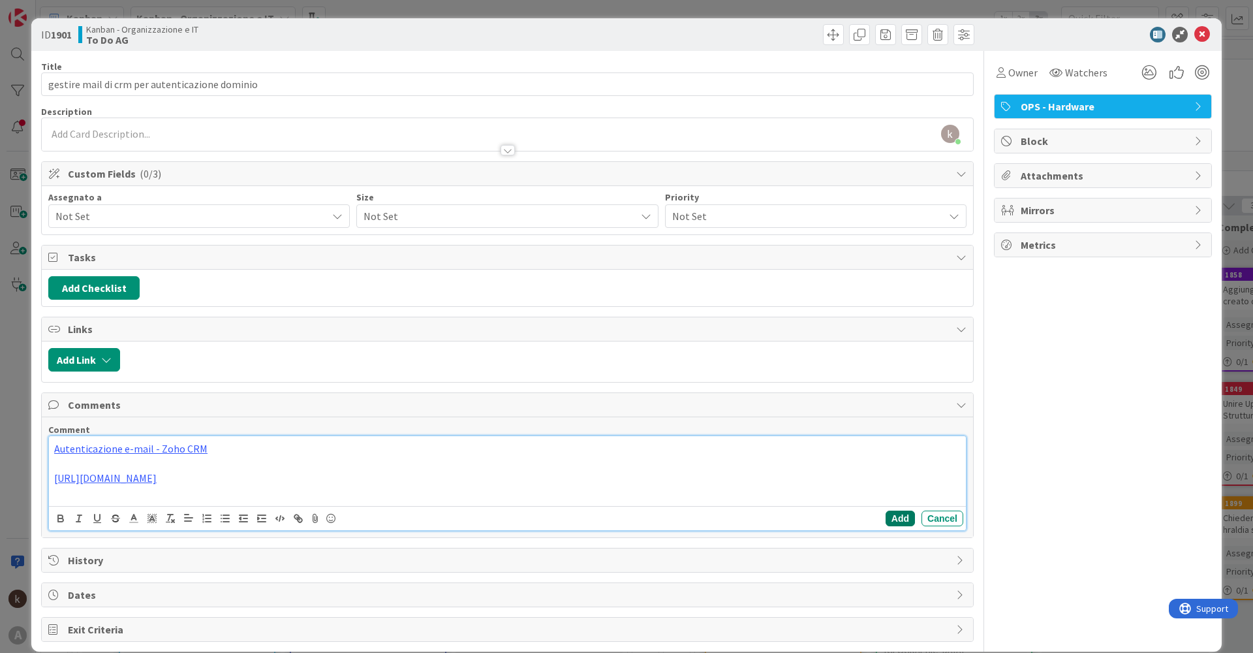
click at [886, 519] on button "Add" at bounding box center [900, 518] width 29 height 16
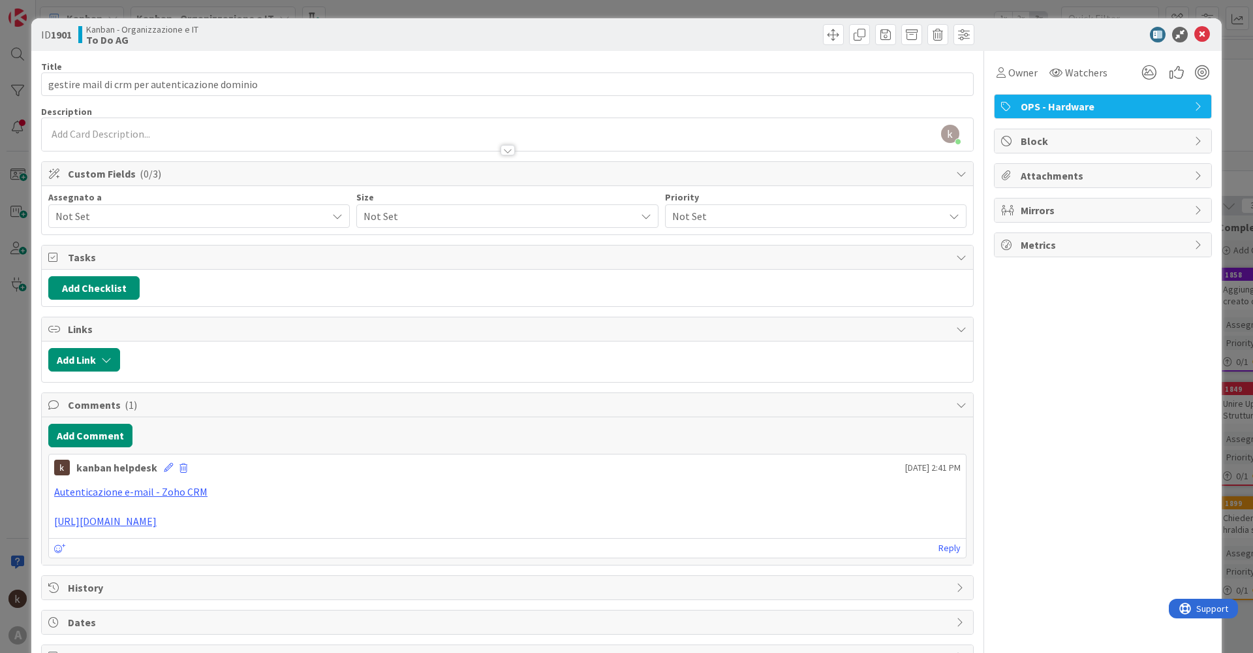
click at [287, 218] on span "Not Set" at bounding box center [190, 216] width 271 height 16
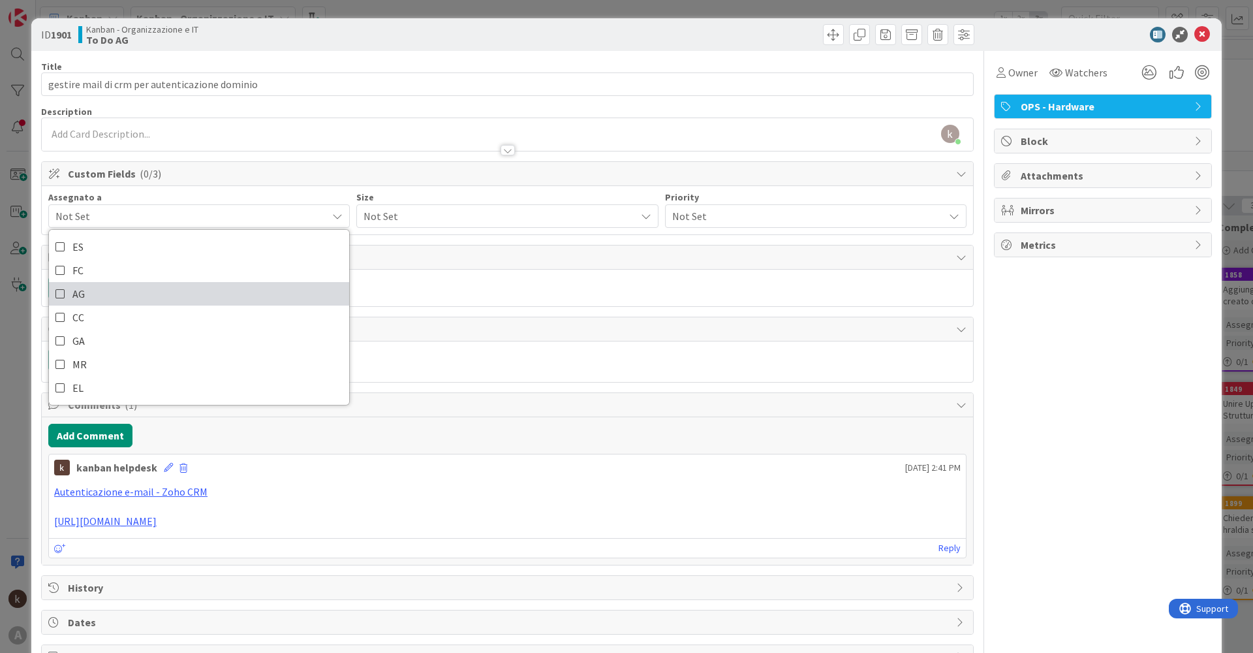
click at [61, 290] on icon at bounding box center [60, 294] width 10 height 20
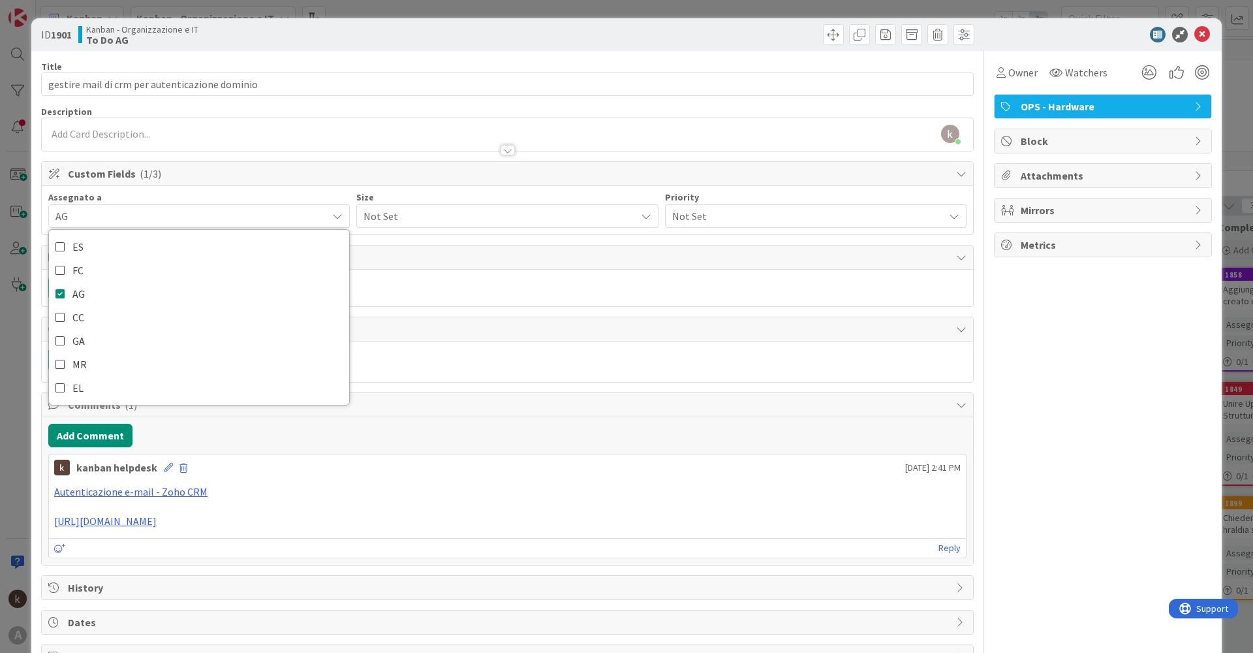
click at [389, 213] on span "Not Set" at bounding box center [496, 216] width 265 height 18
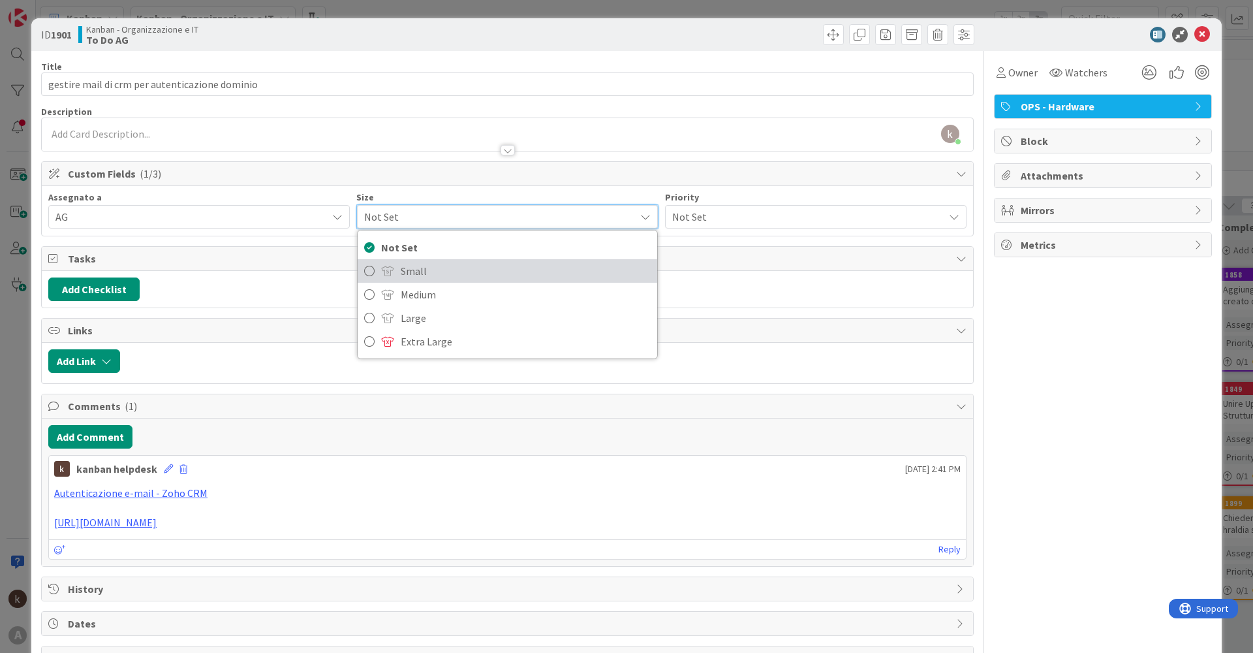
click at [392, 275] on link "Small" at bounding box center [507, 270] width 299 height 23
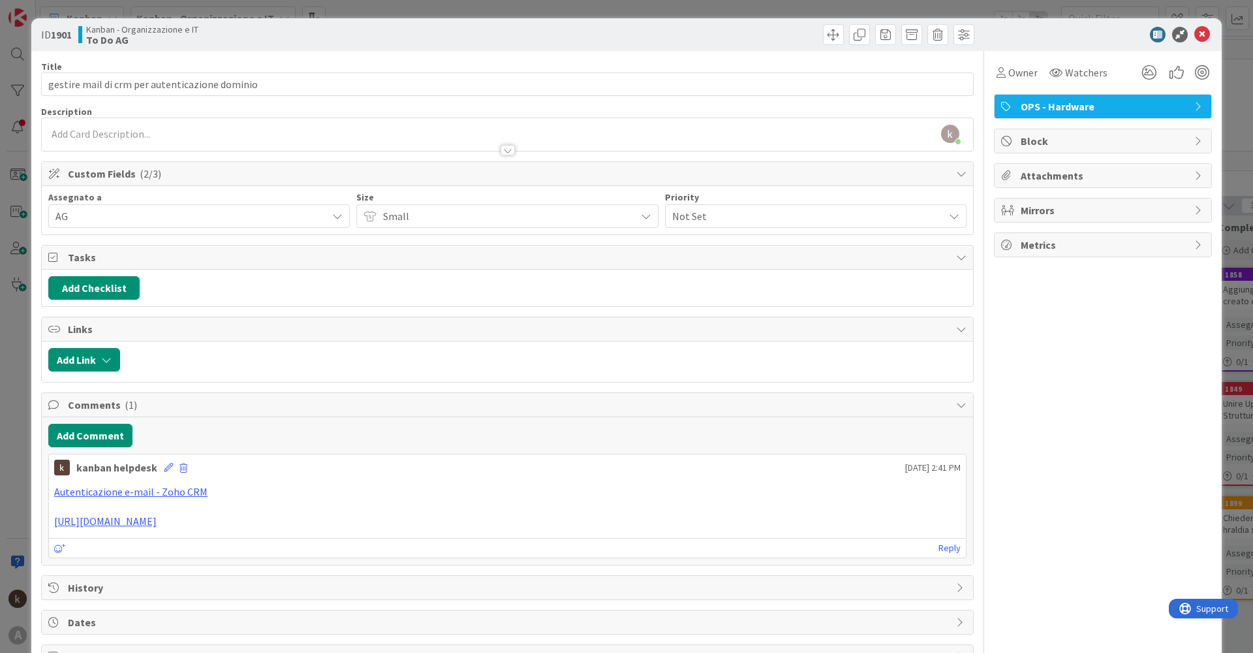
click at [726, 213] on span "Not Set" at bounding box center [804, 216] width 265 height 18
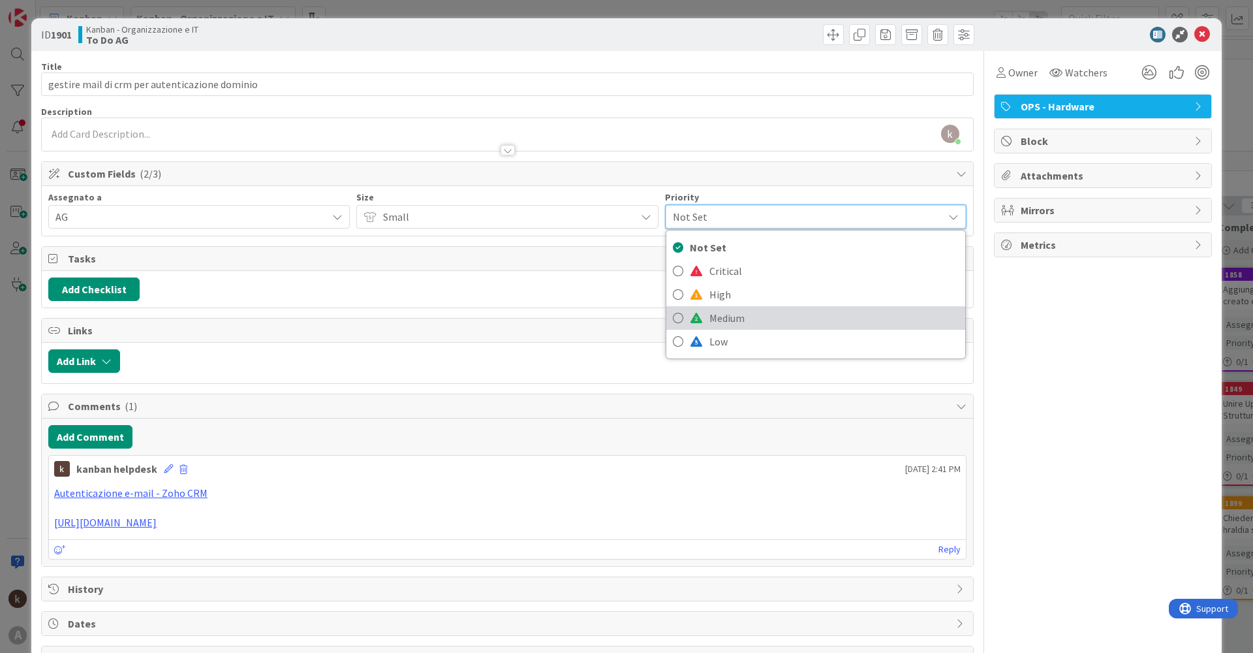
click at [716, 307] on link "Medium" at bounding box center [815, 317] width 299 height 23
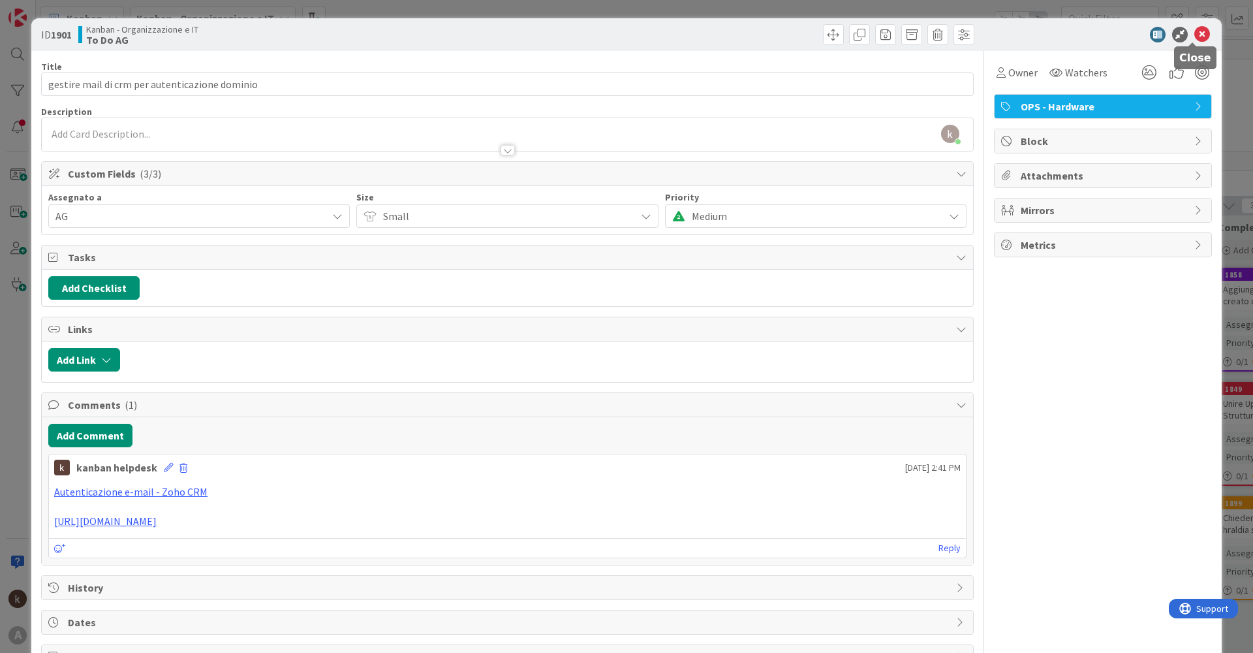
click at [1195, 37] on icon at bounding box center [1202, 35] width 16 height 16
